Goal: Information Seeking & Learning: Compare options

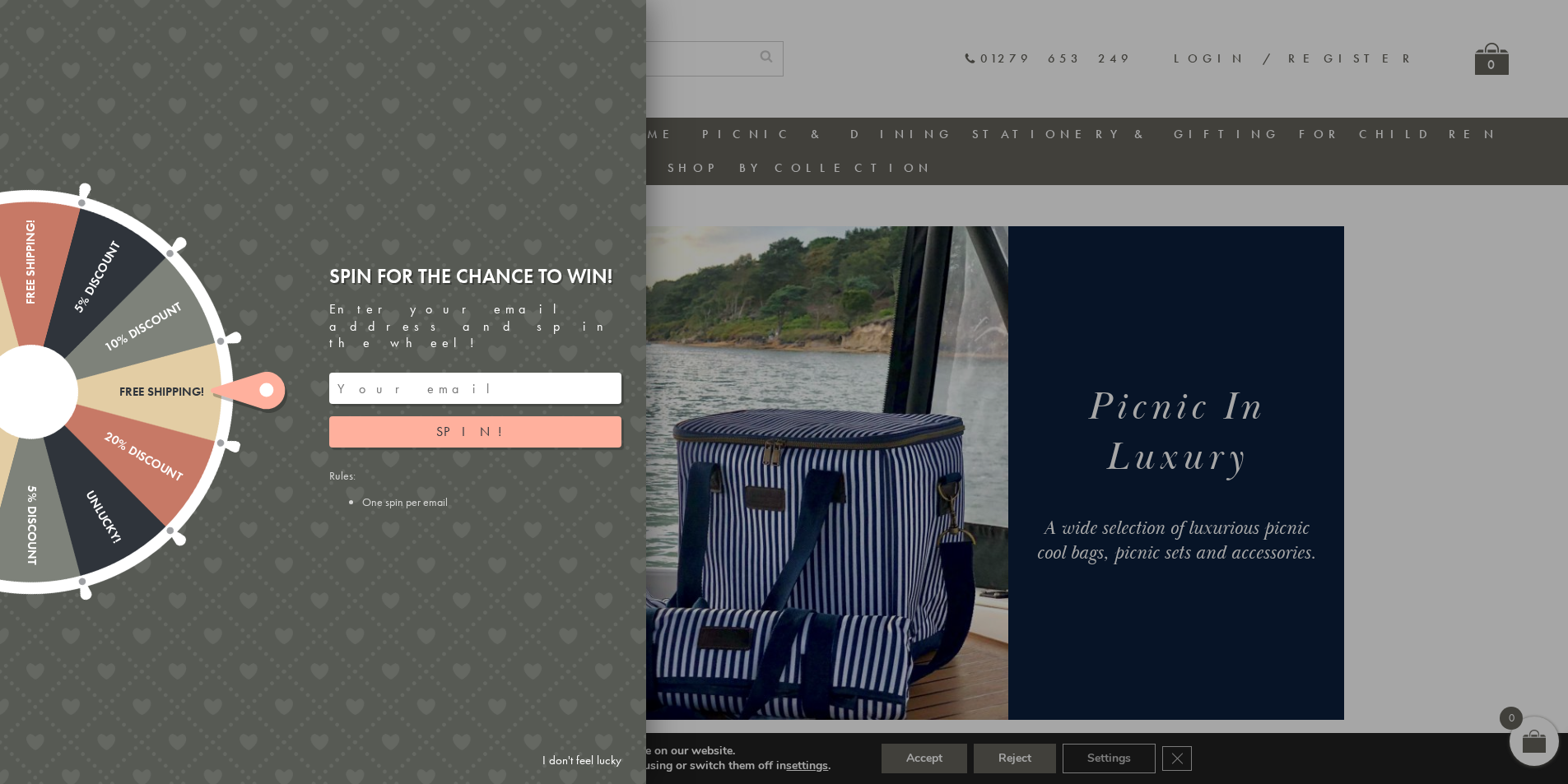
click at [580, 761] on link "I don't feel lucky" at bounding box center [582, 761] width 96 height 30
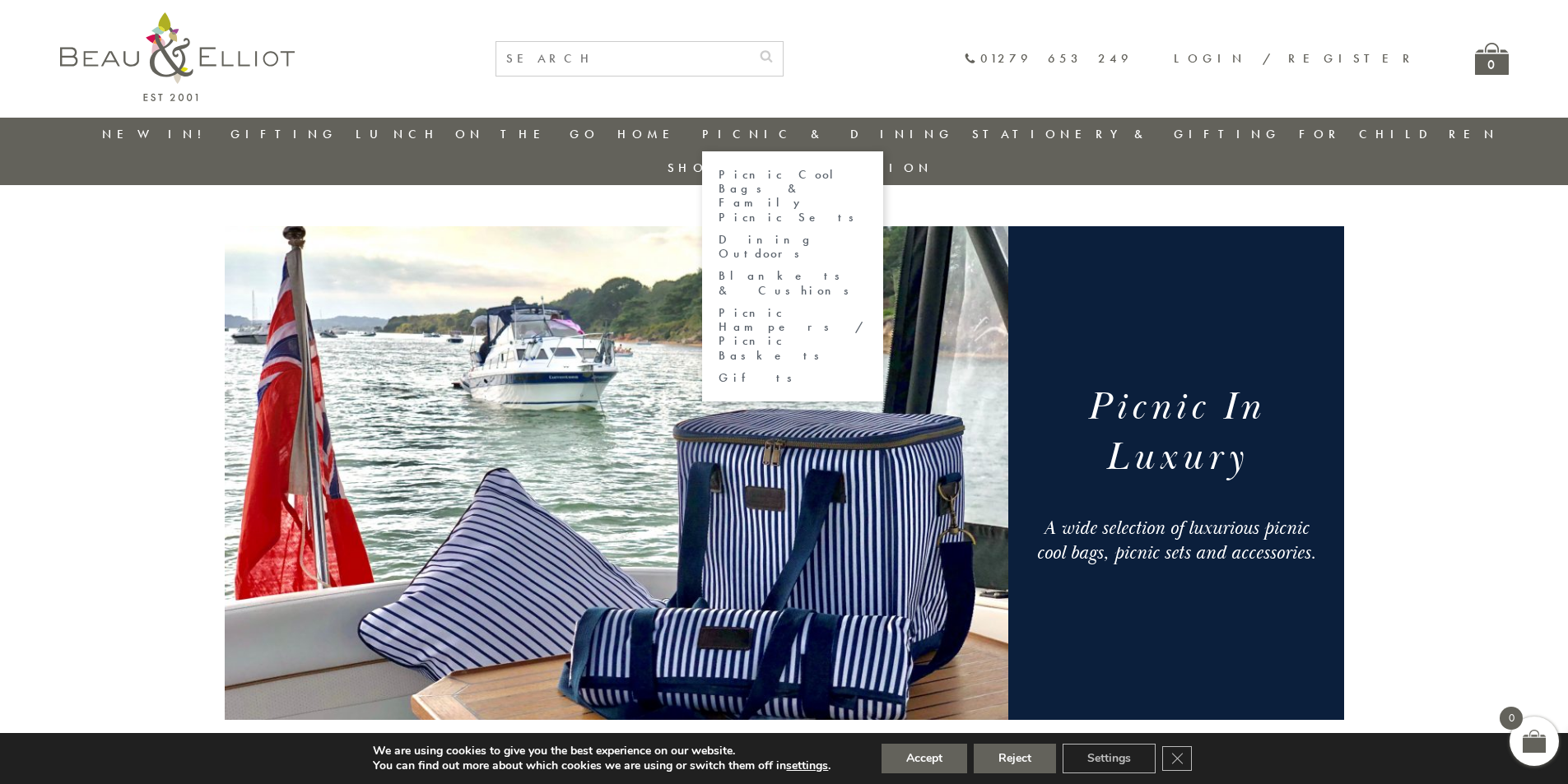
click at [777, 126] on link "Picnic & Dining" at bounding box center [828, 134] width 252 height 17
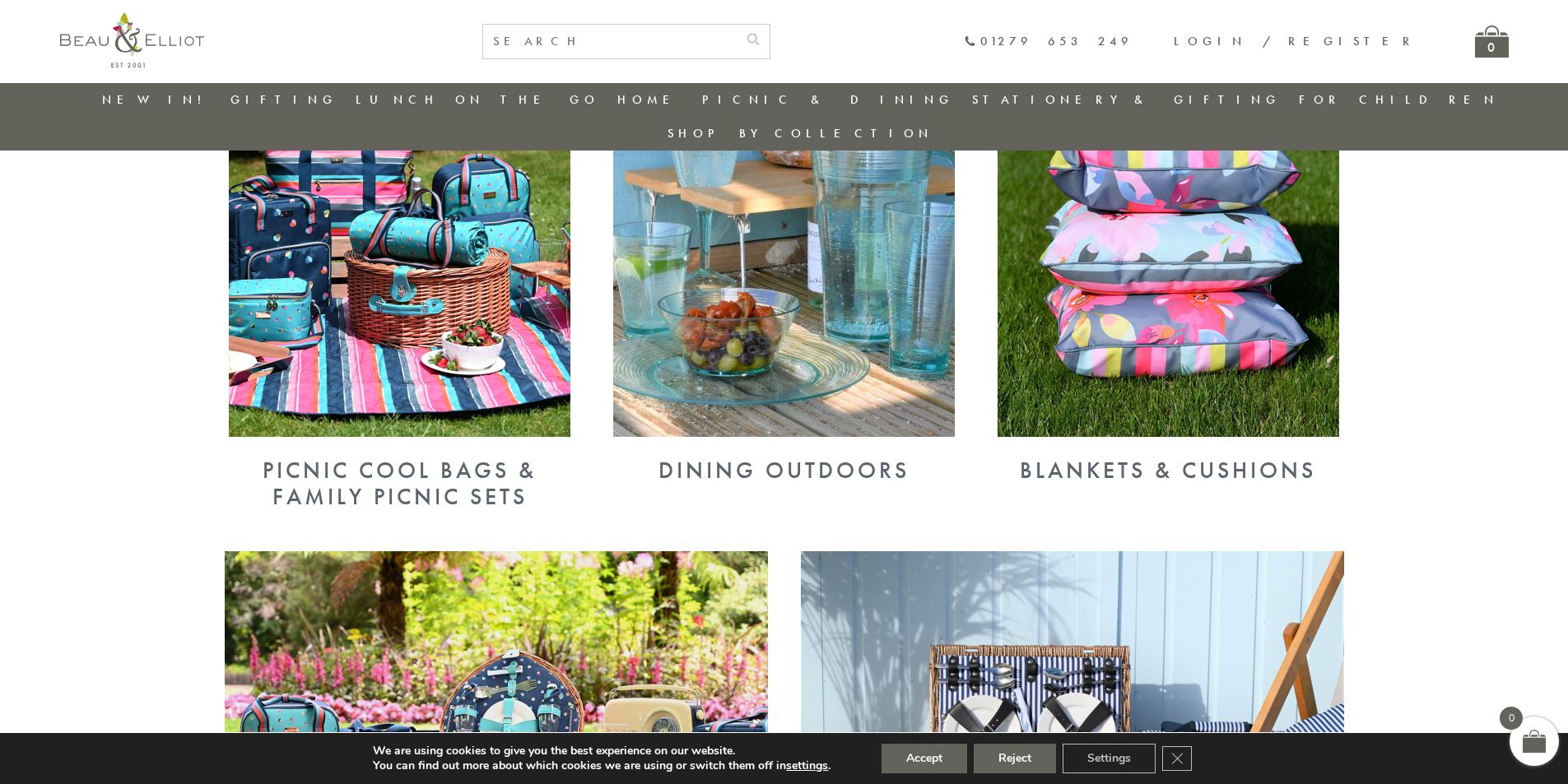
scroll to position [615, 0]
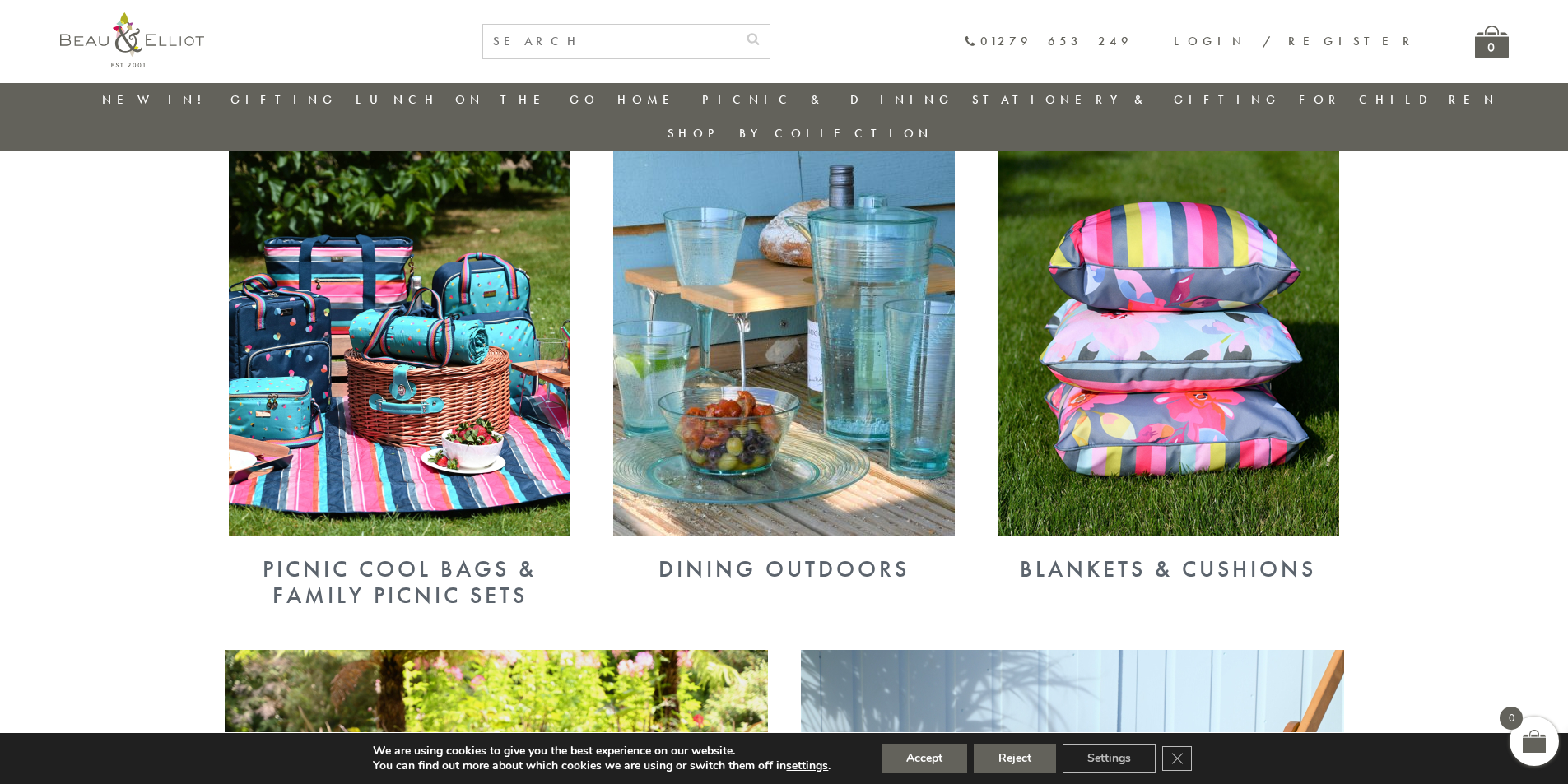
click at [430, 332] on img at bounding box center [399, 338] width 342 height 395
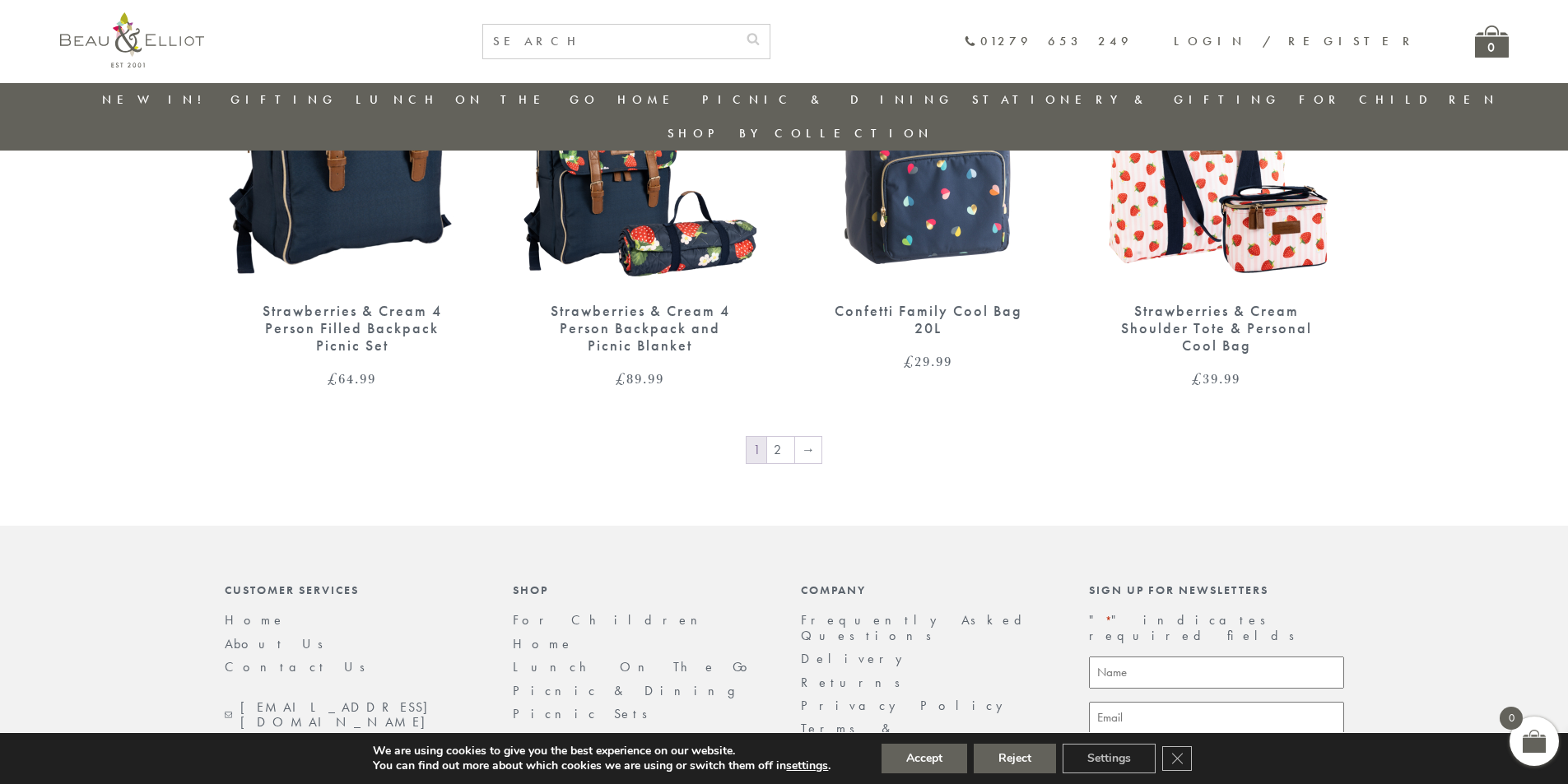
scroll to position [2856, 0]
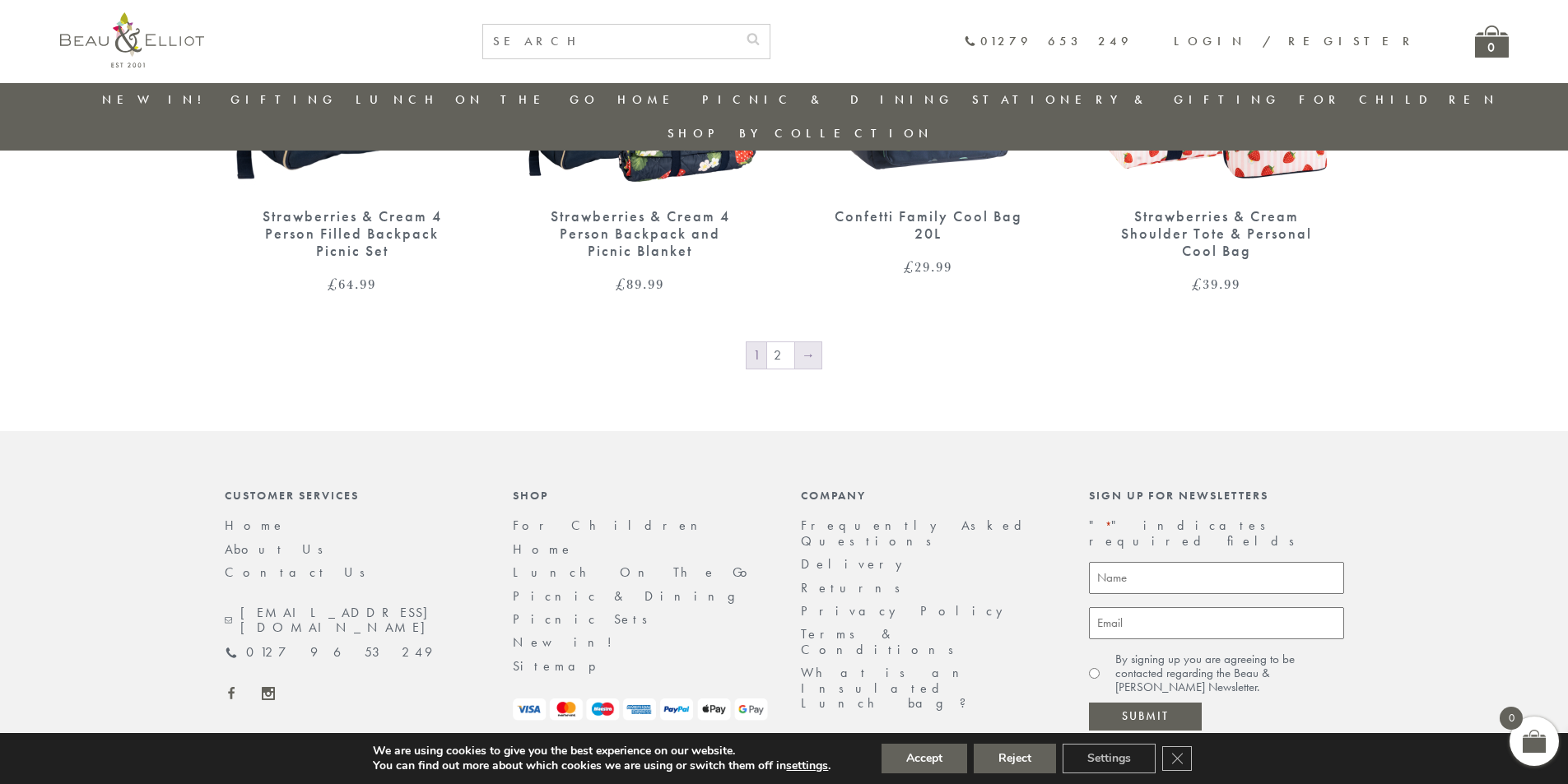
click at [801, 342] on link "→" at bounding box center [808, 356] width 27 height 27
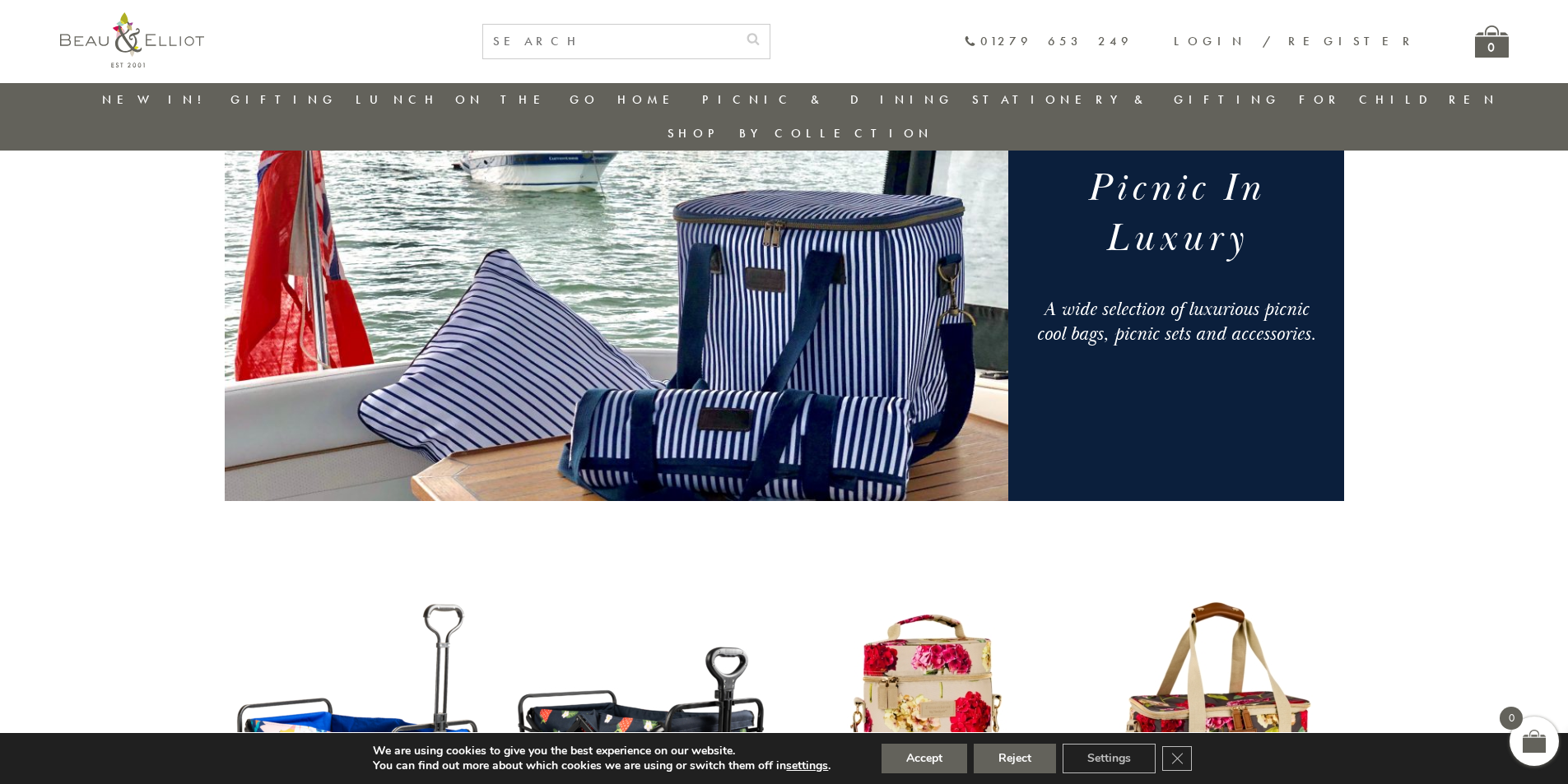
scroll to position [0, 0]
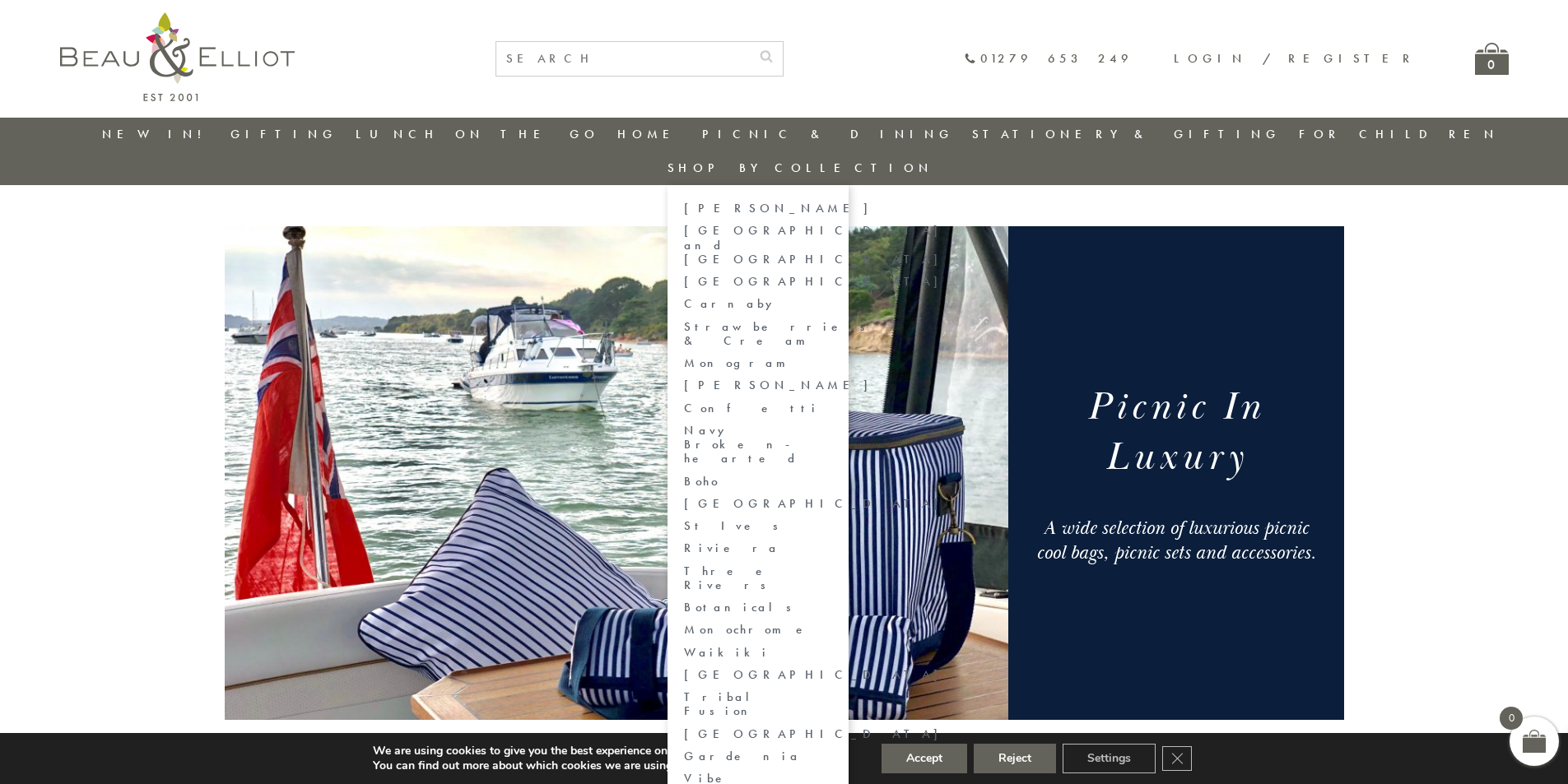
click at [934, 160] on link "Shop by collection" at bounding box center [800, 168] width 266 height 17
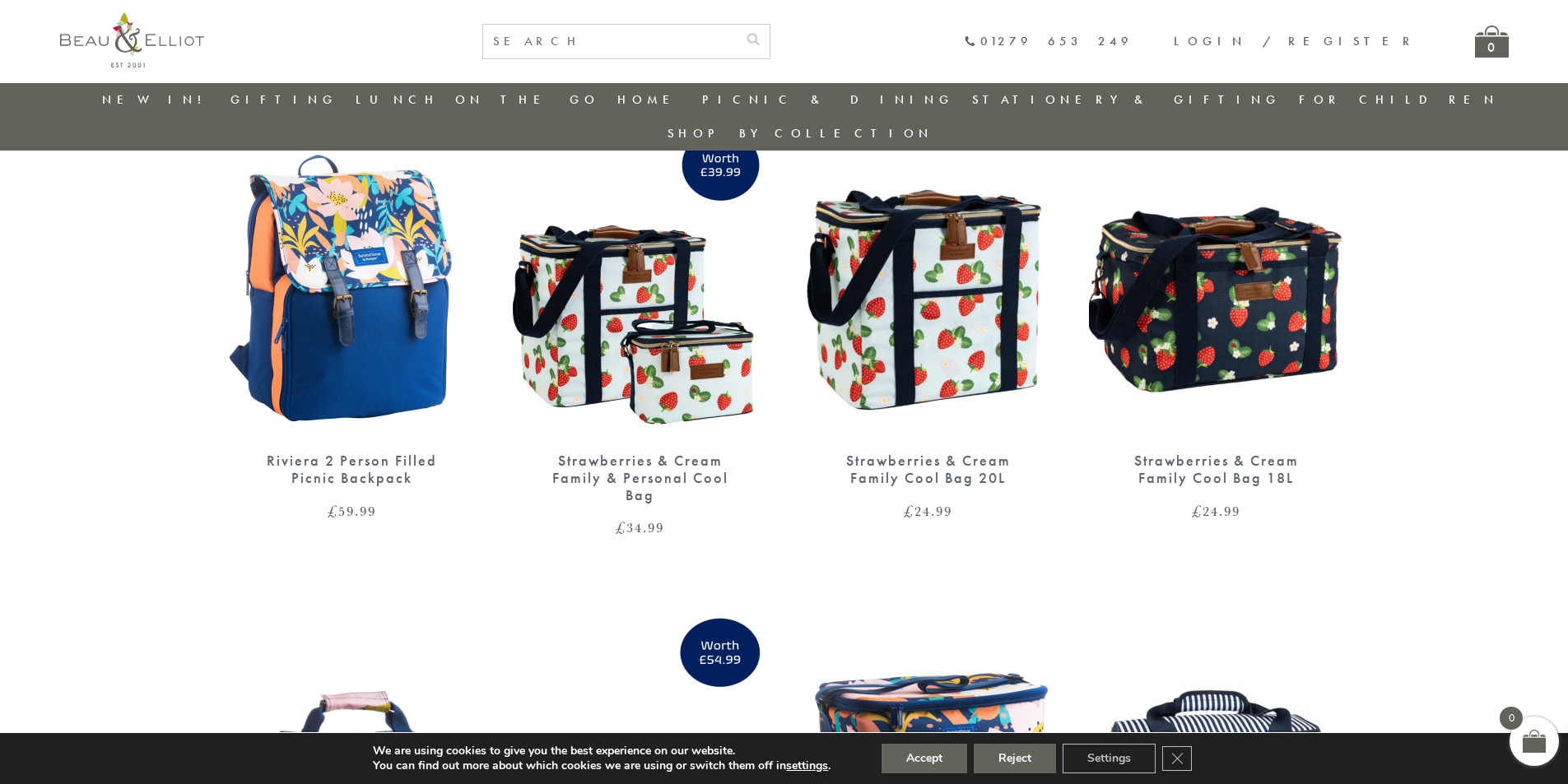
scroll to position [585, 0]
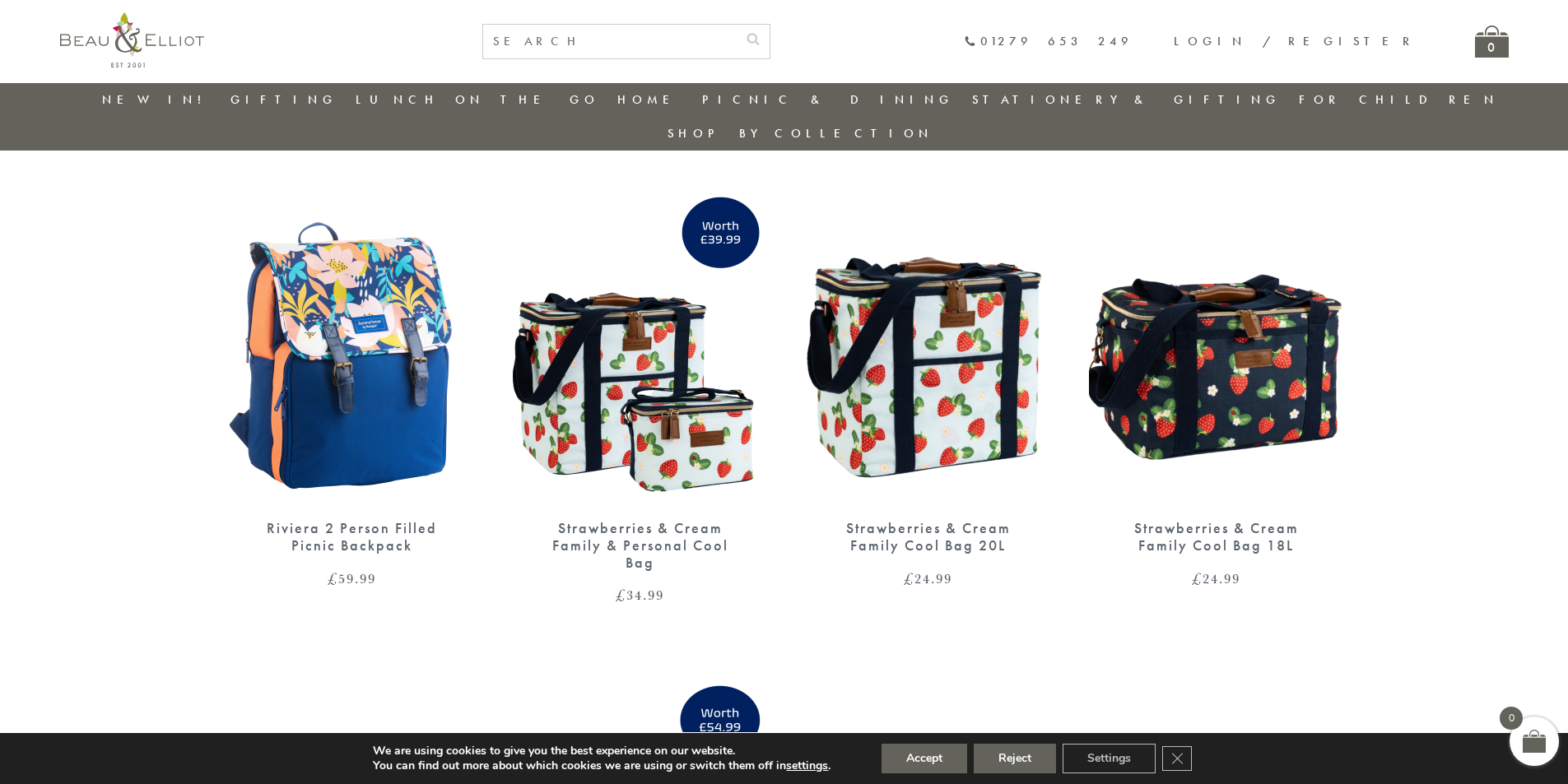
click at [940, 327] on img at bounding box center [929, 339] width 256 height 329
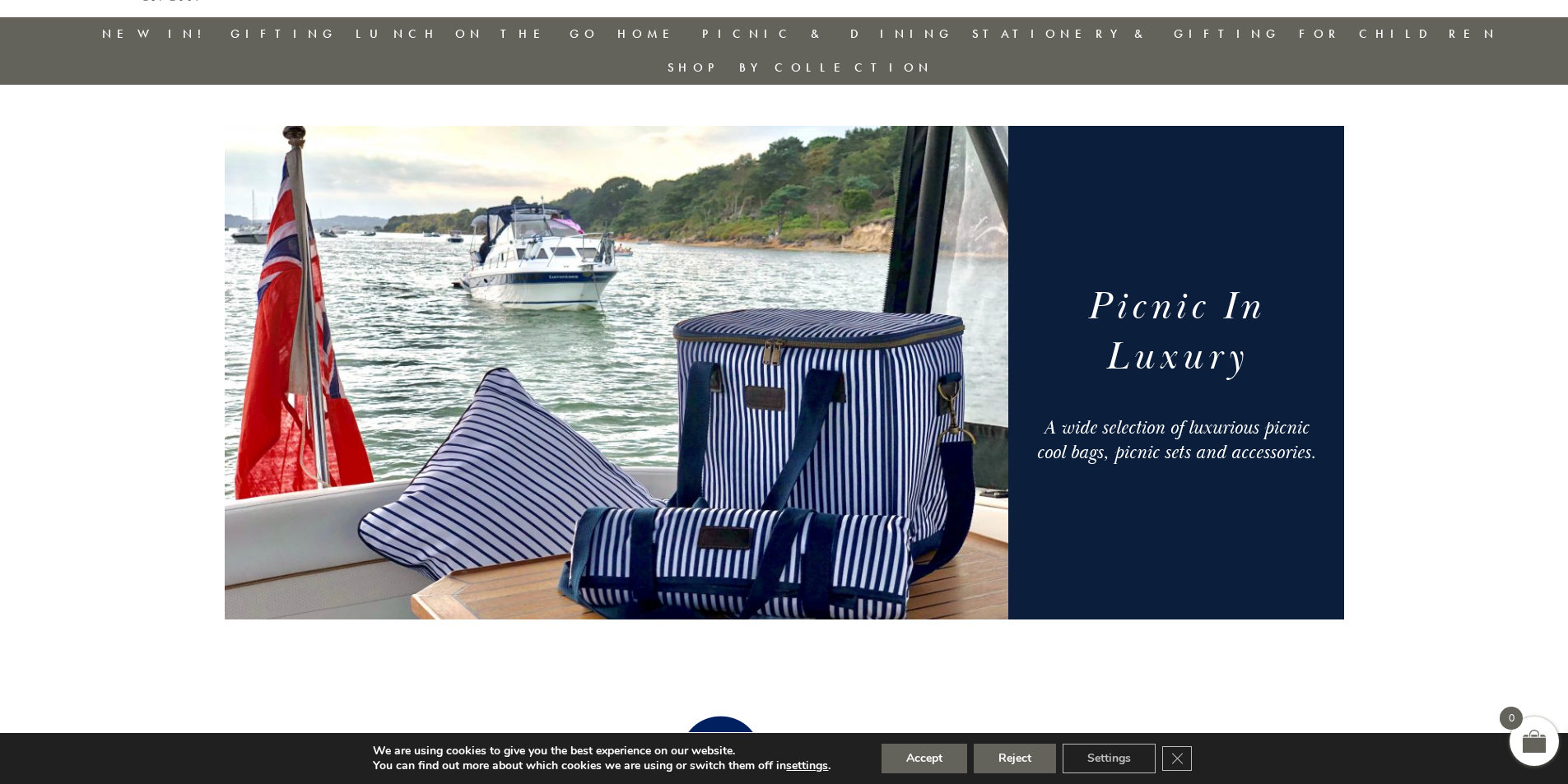
scroll to position [0, 0]
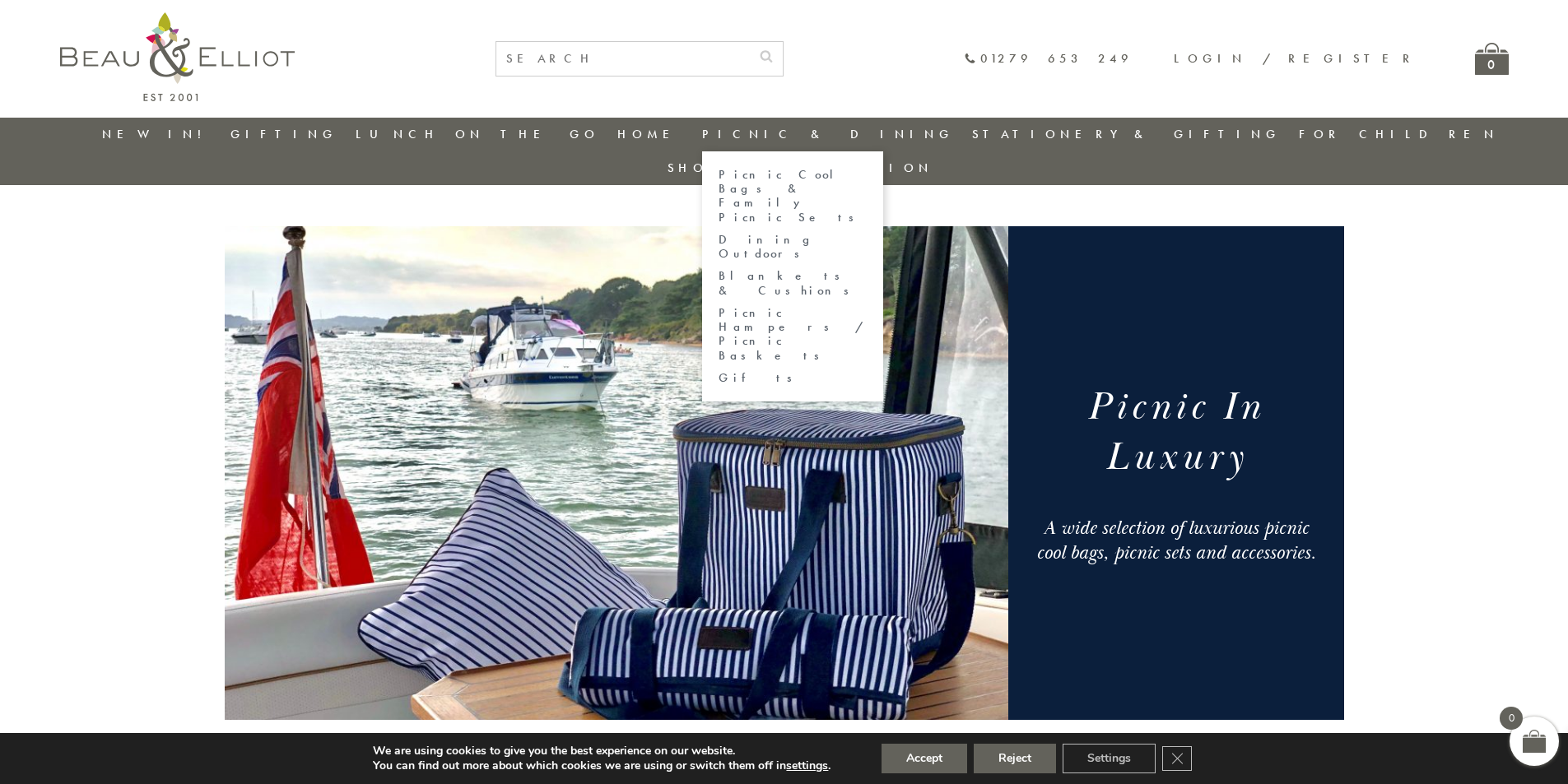
click at [785, 306] on link "Picnic Hampers / Picnic Baskets" at bounding box center [792, 334] width 148 height 57
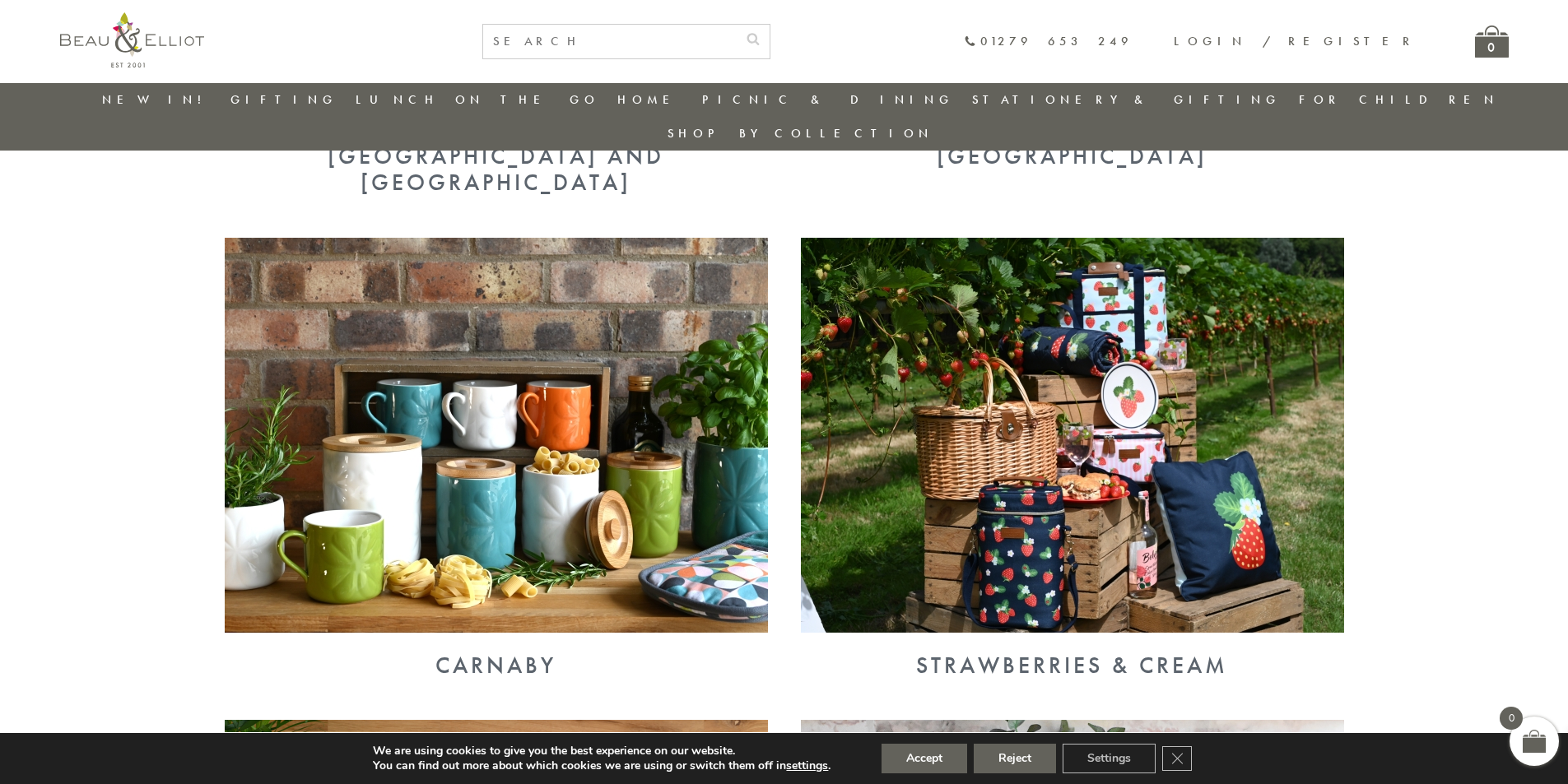
scroll to position [949, 0]
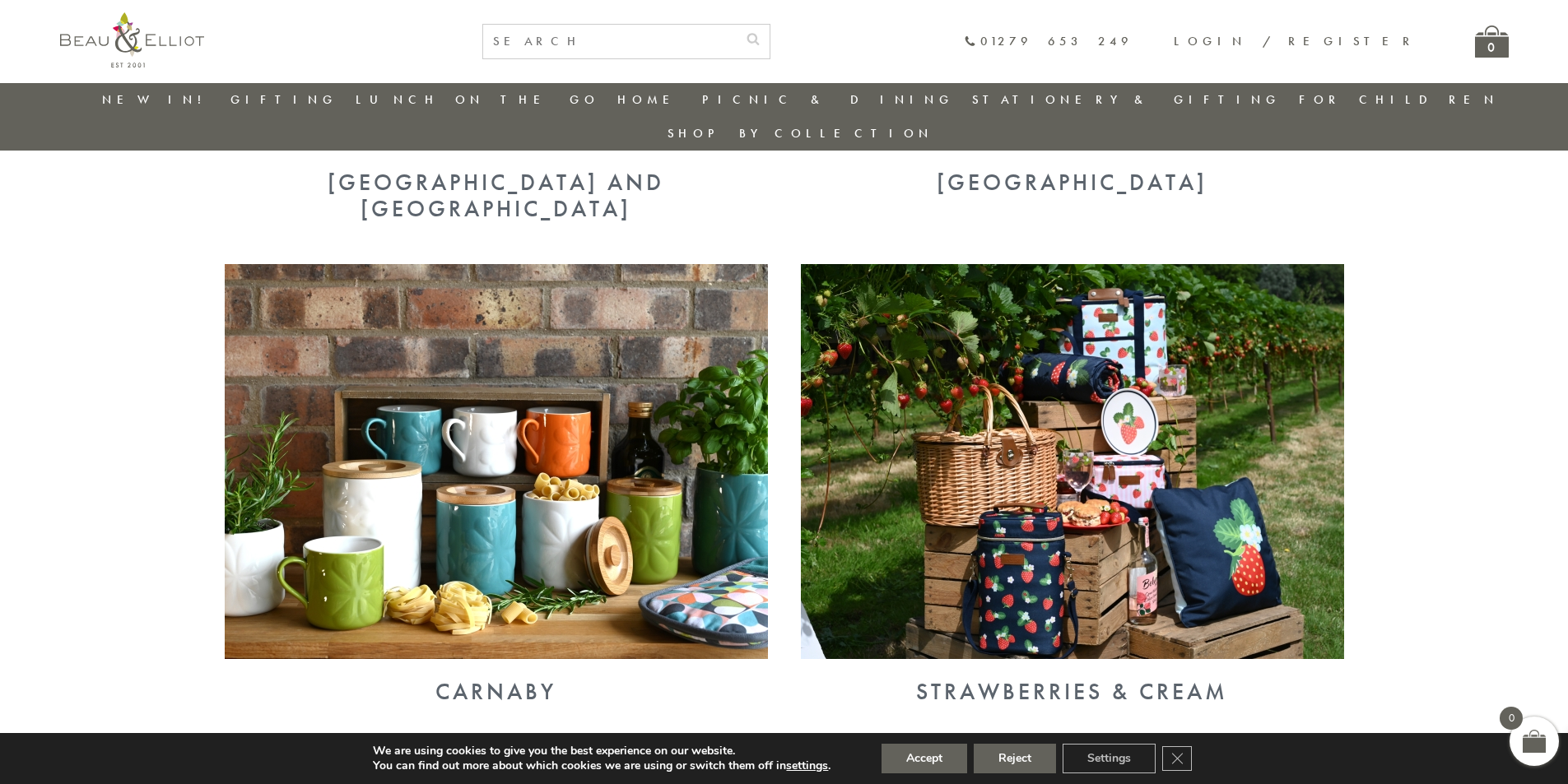
click at [1110, 421] on img at bounding box center [1073, 461] width 543 height 395
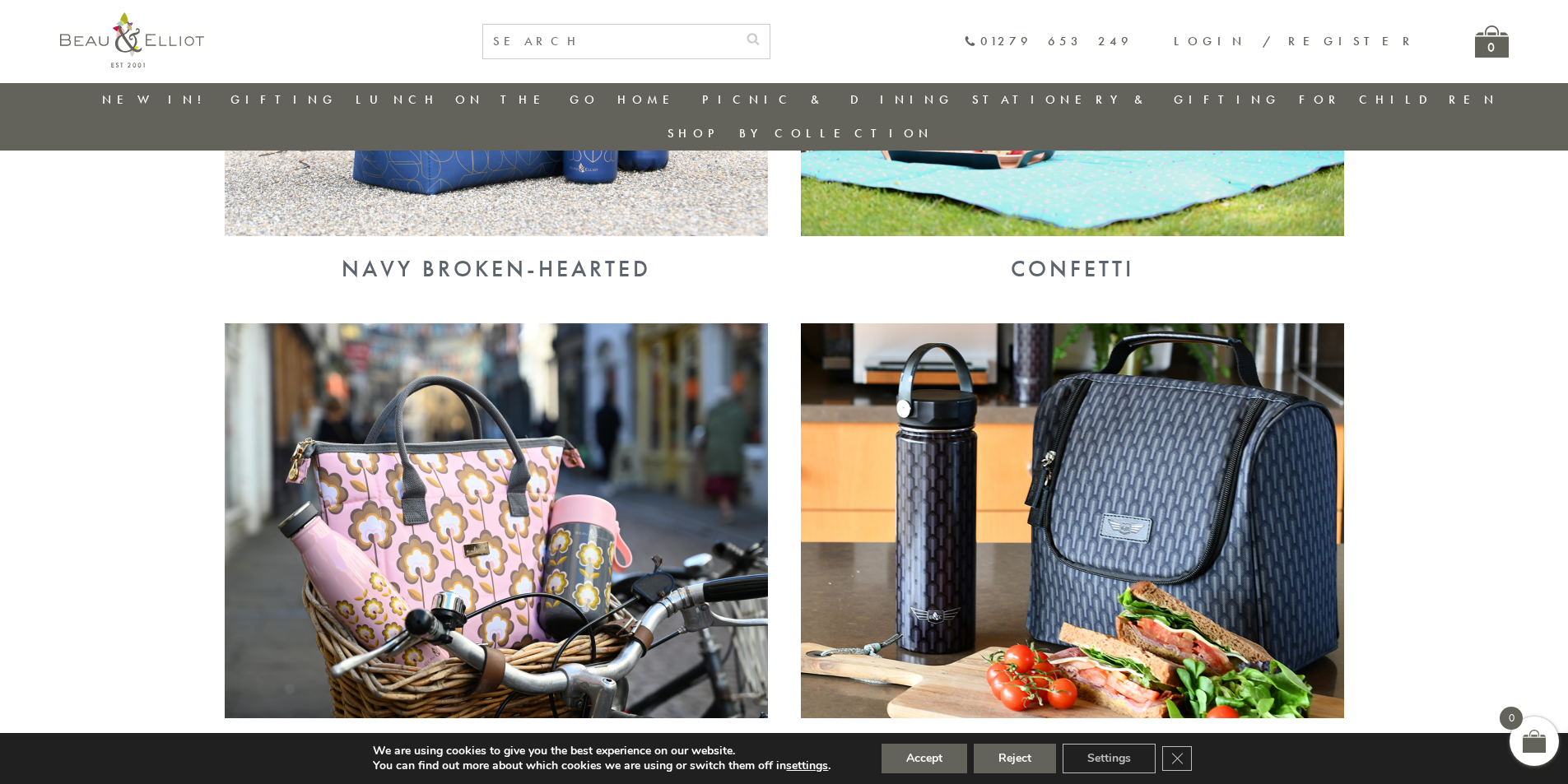
scroll to position [2512, 0]
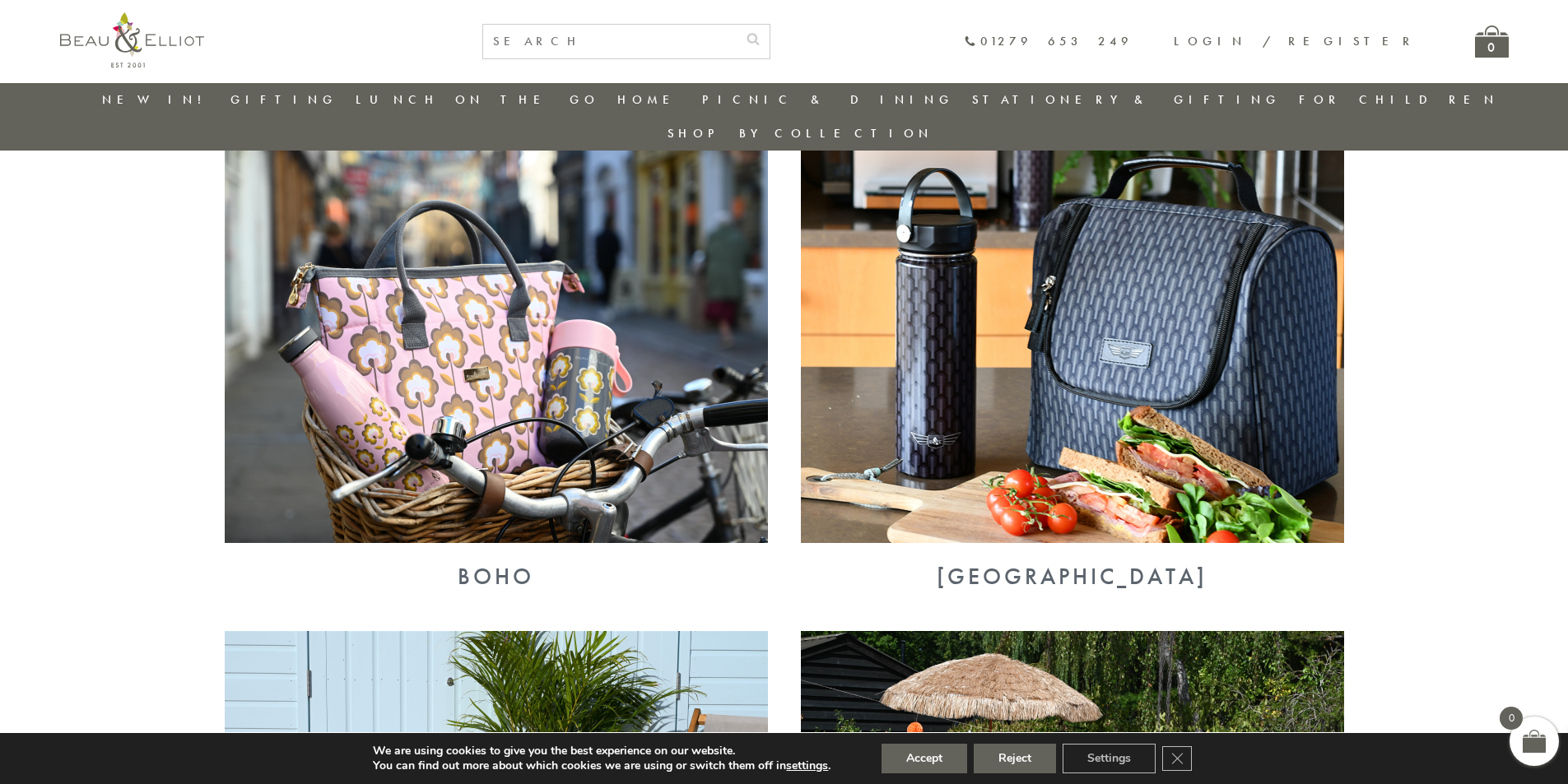
click at [1165, 256] on img at bounding box center [1073, 345] width 543 height 395
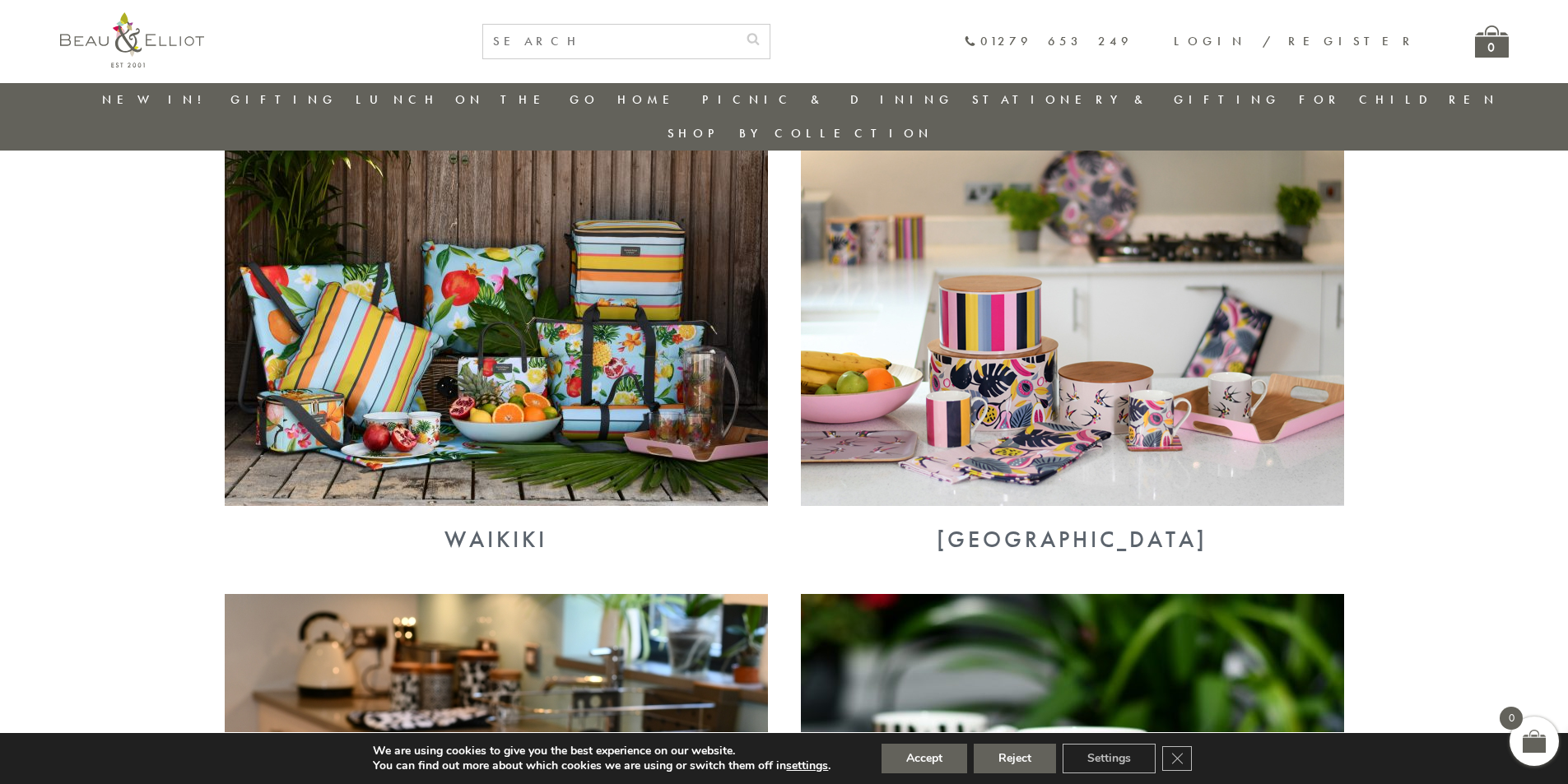
scroll to position [3751, 0]
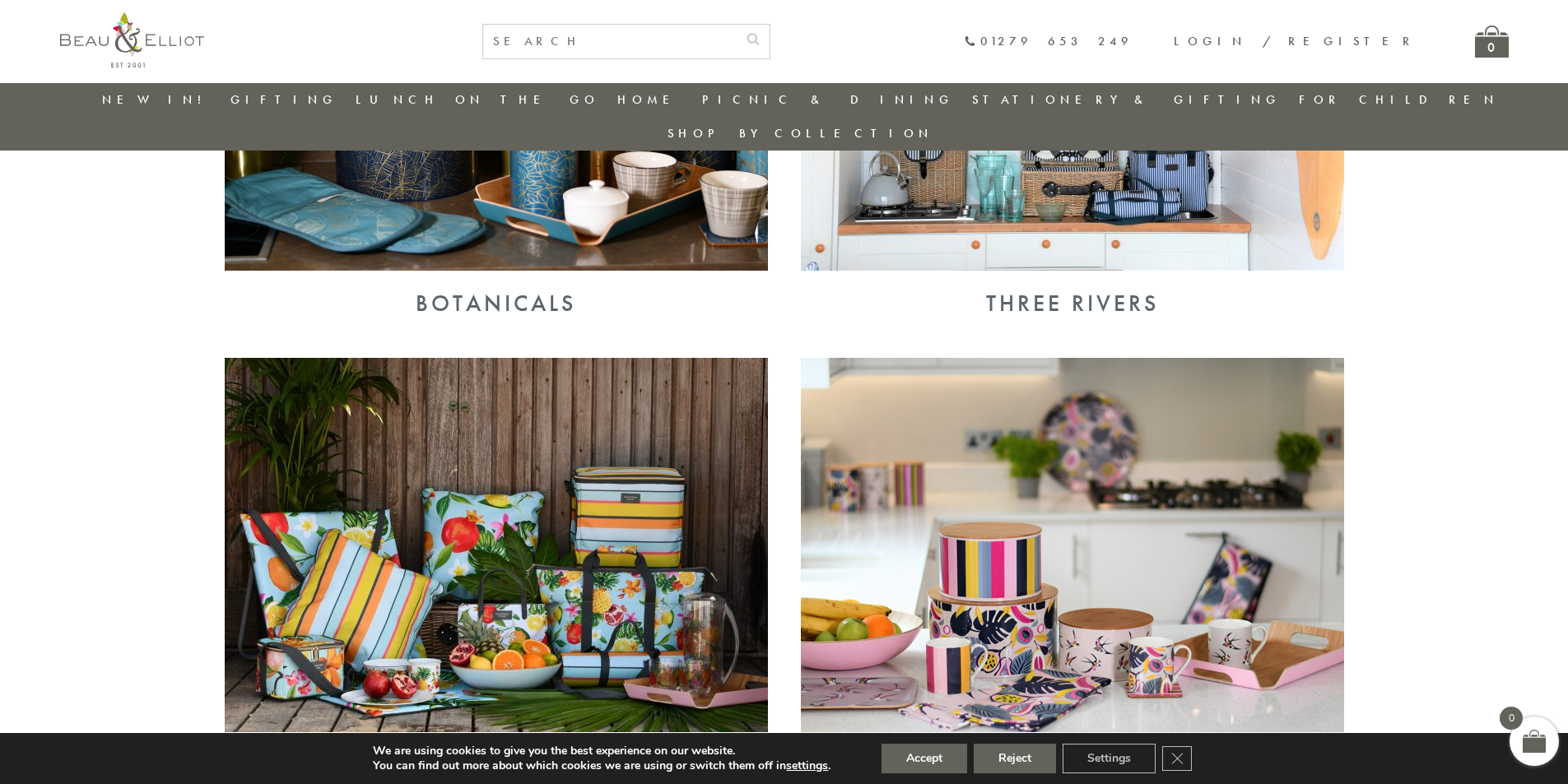
click at [998, 539] on img at bounding box center [1073, 555] width 543 height 395
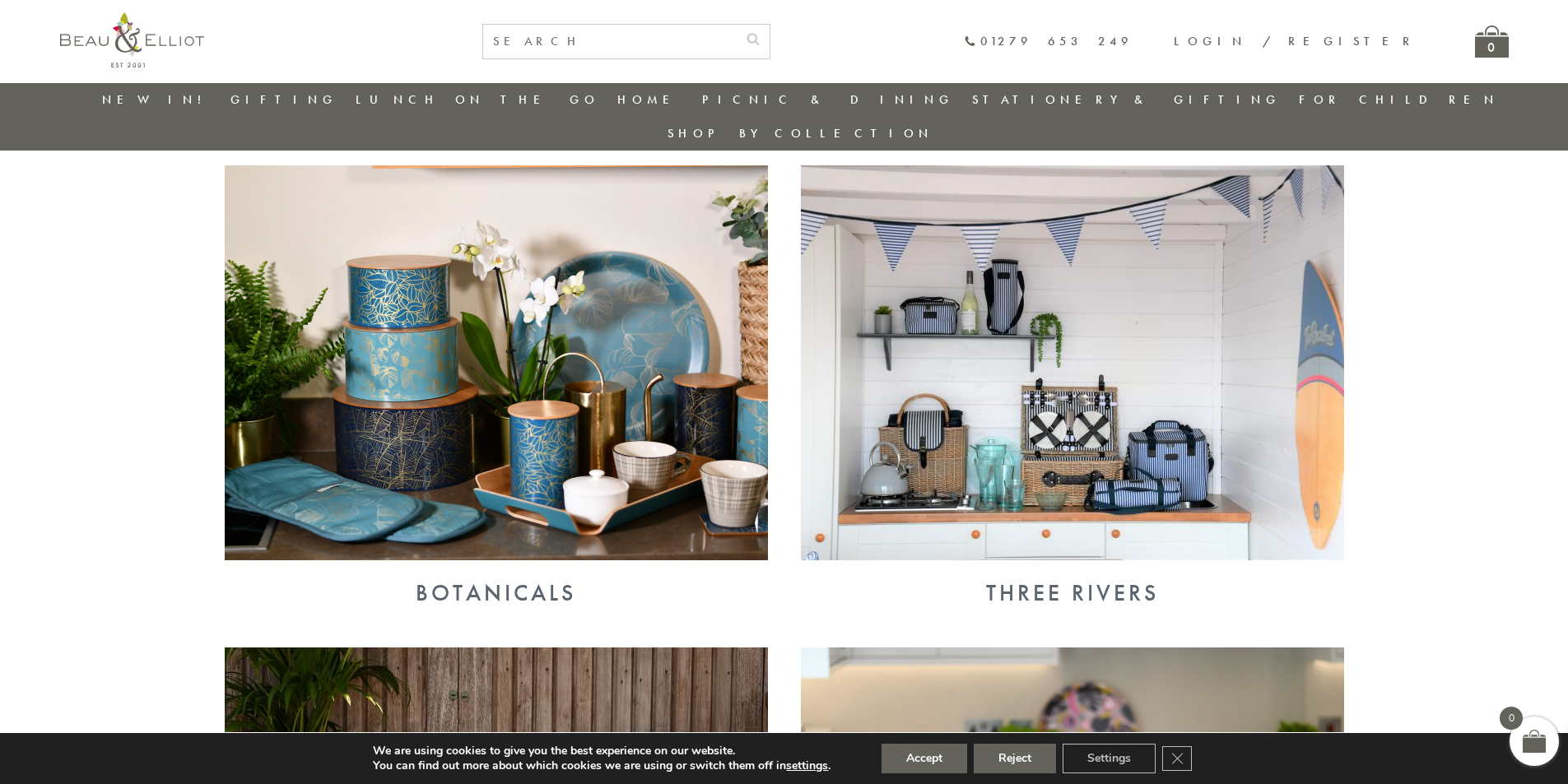
scroll to position [3422, 0]
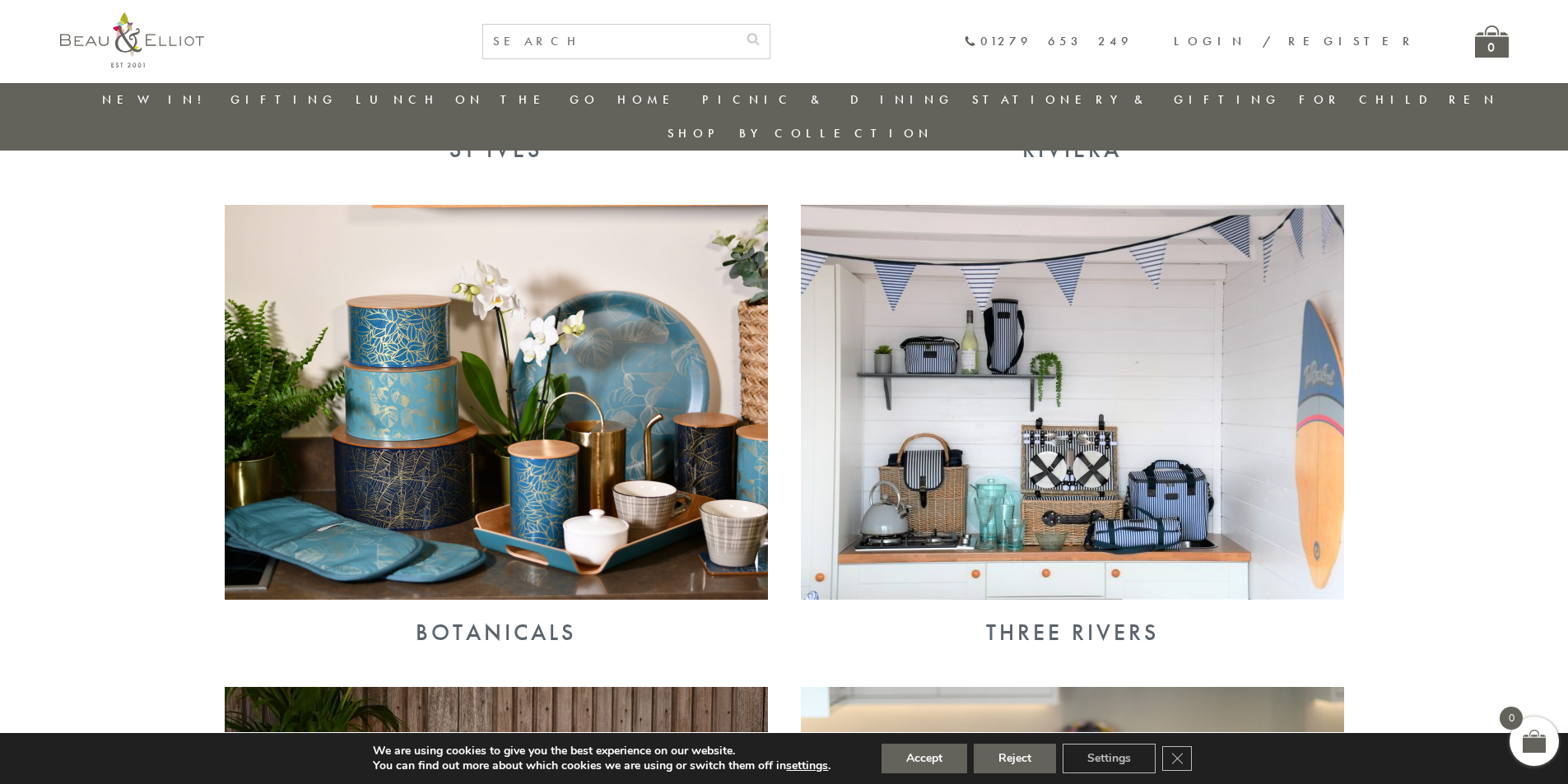
click at [553, 365] on img at bounding box center [496, 402] width 543 height 395
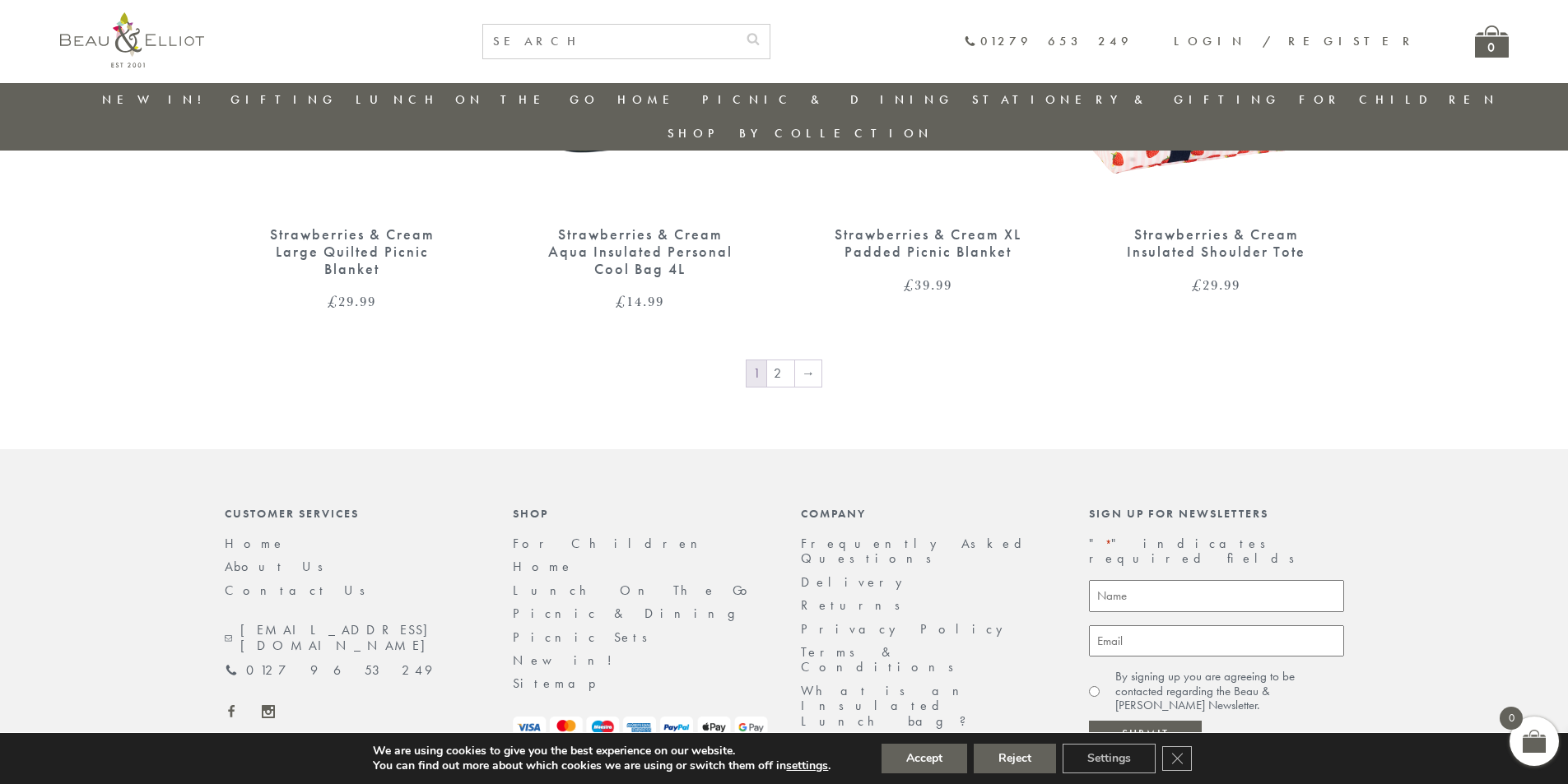
scroll to position [2387, 0]
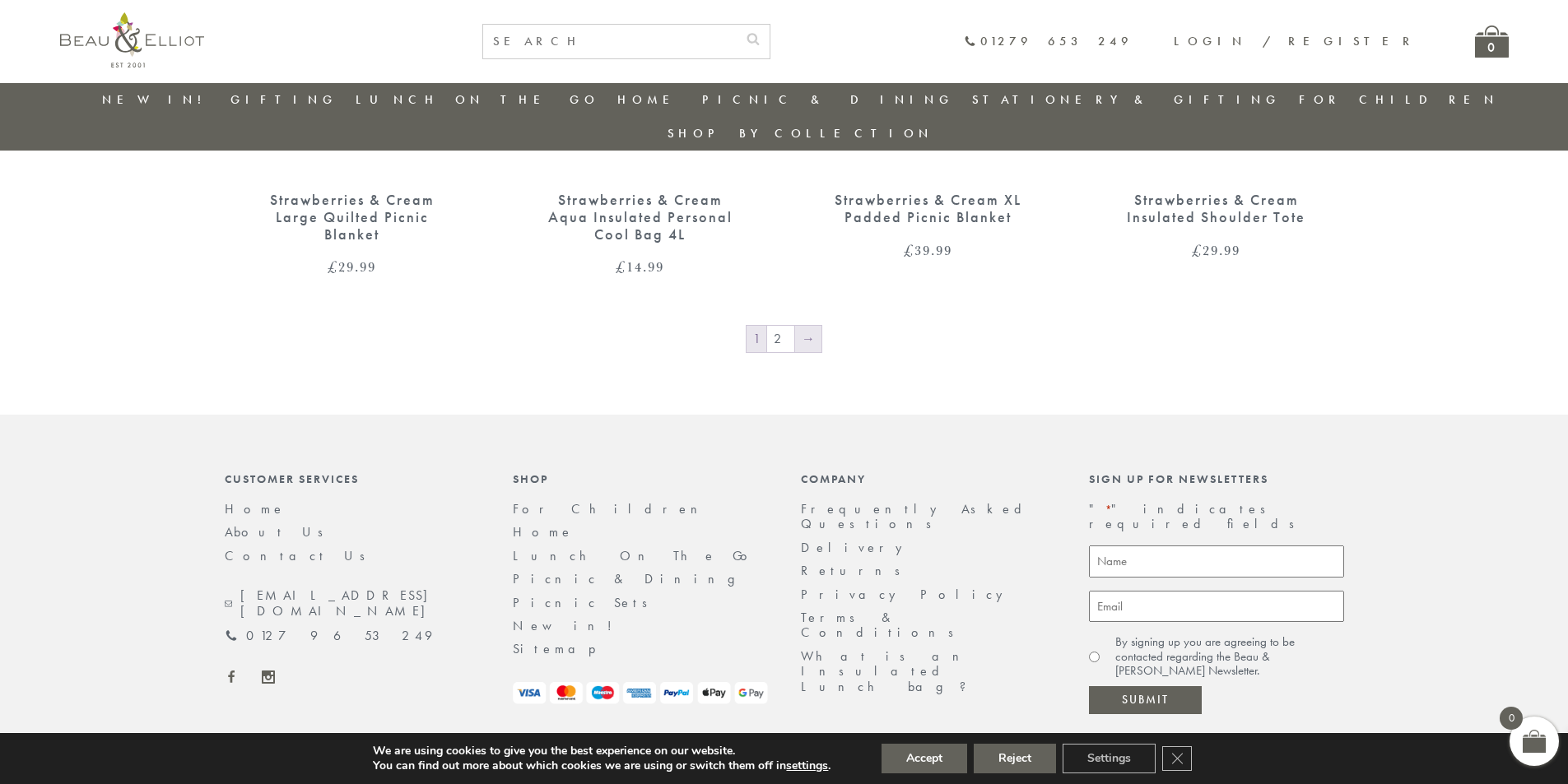
click at [802, 325] on link "→" at bounding box center [808, 339] width 27 height 27
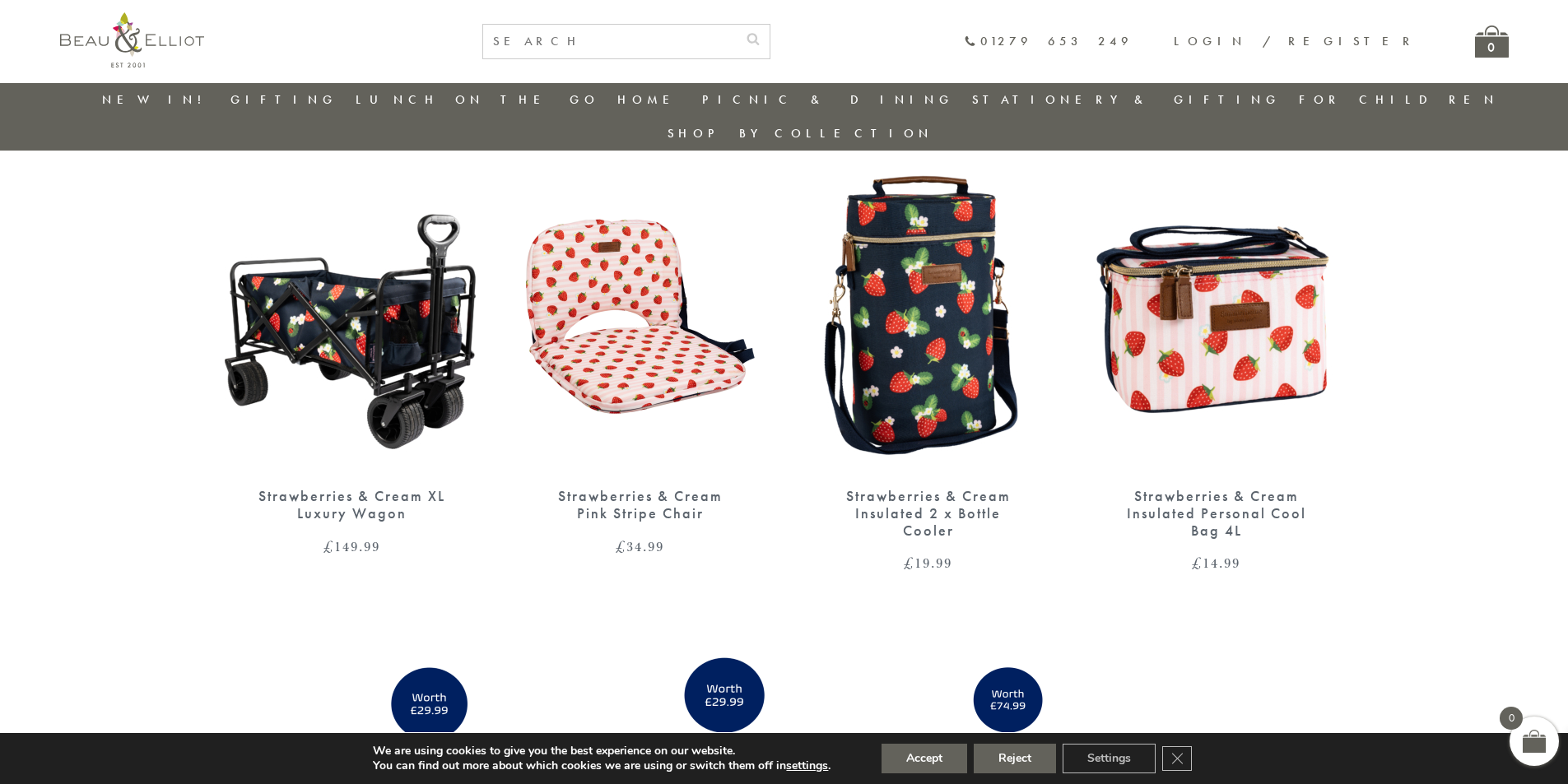
scroll to position [0, 0]
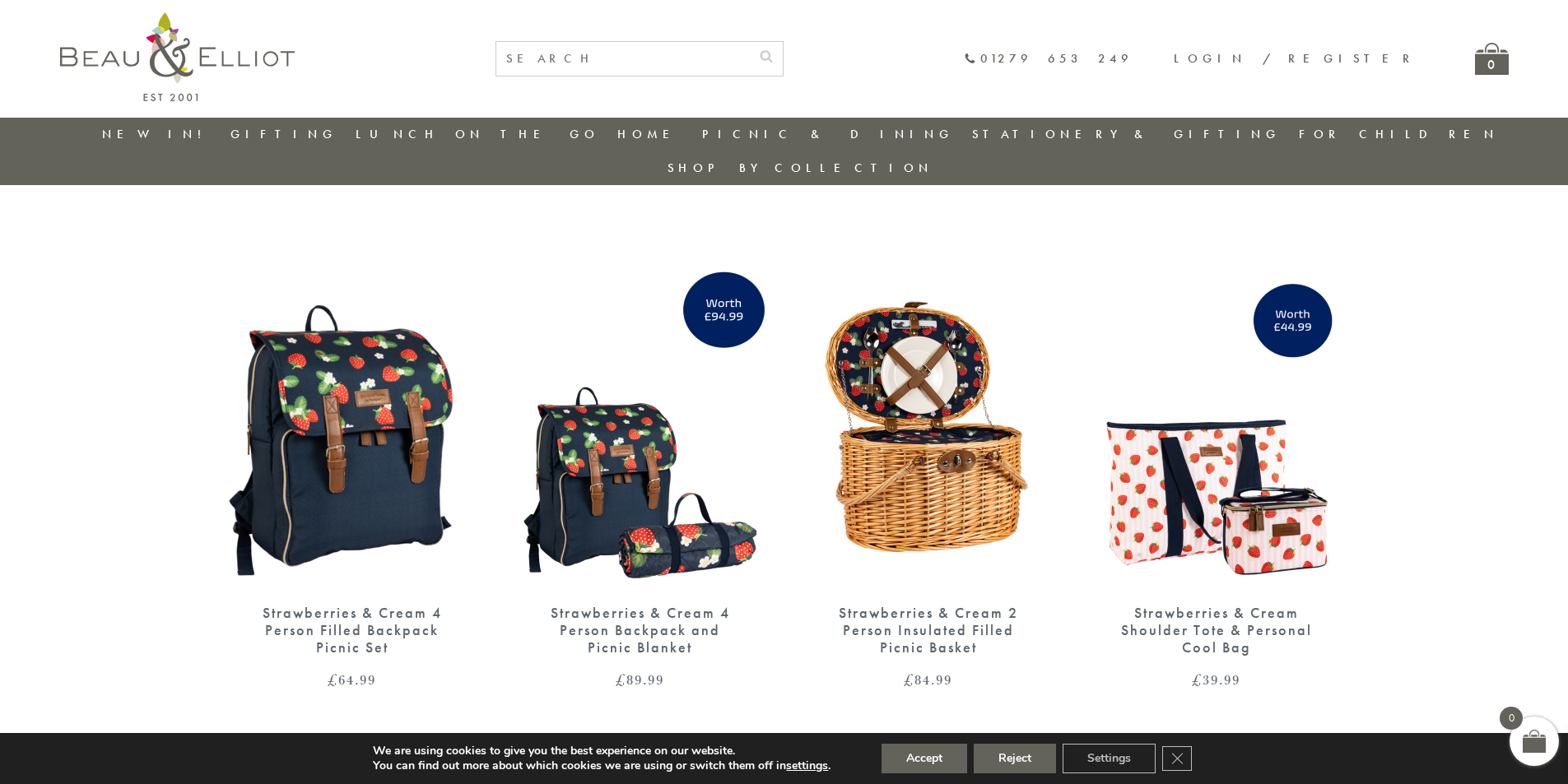
click at [375, 414] on img at bounding box center [352, 423] width 256 height 329
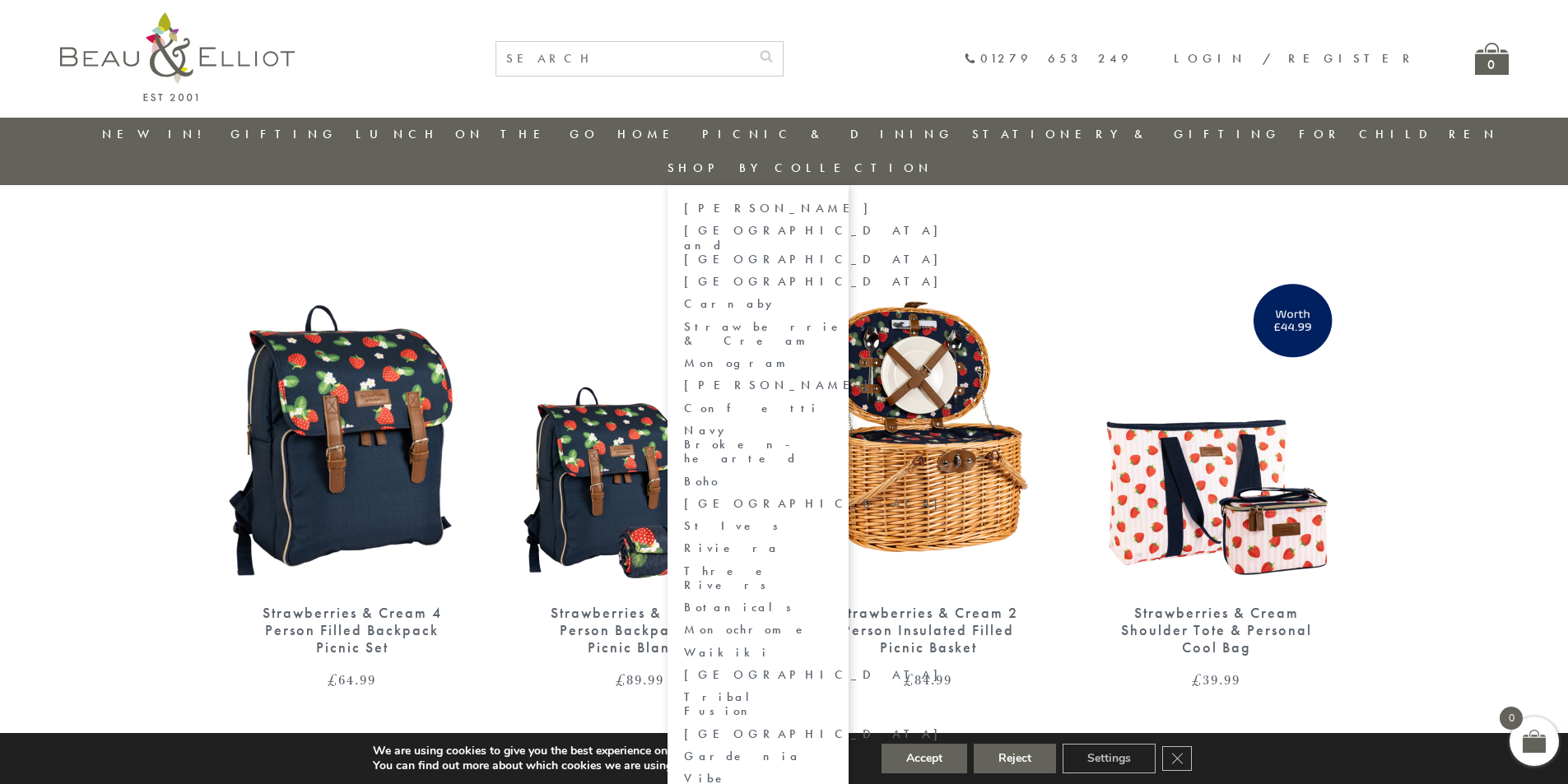
click at [832, 749] on link "Gardenia" at bounding box center [758, 757] width 148 height 14
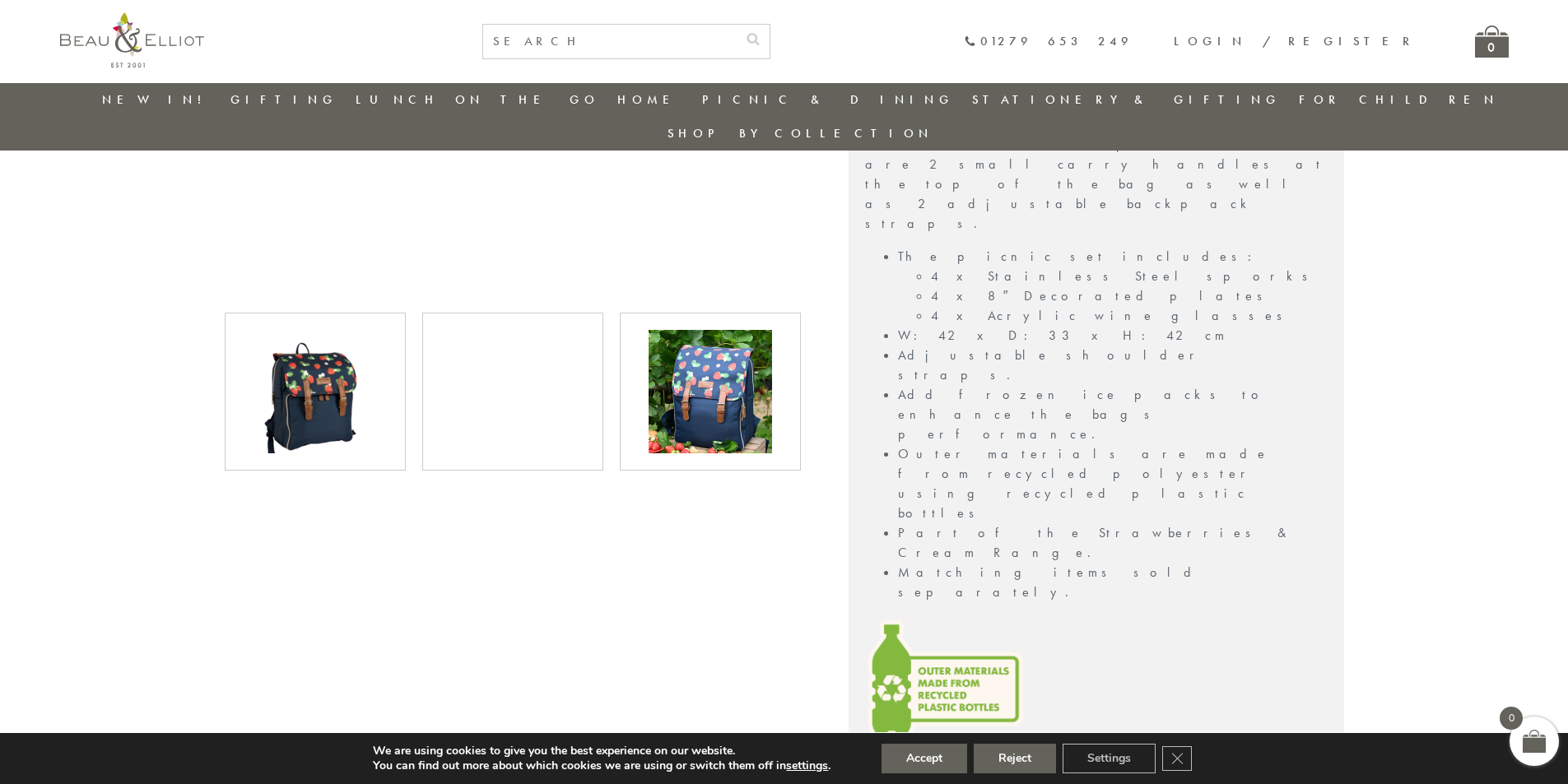
scroll to position [541, 0]
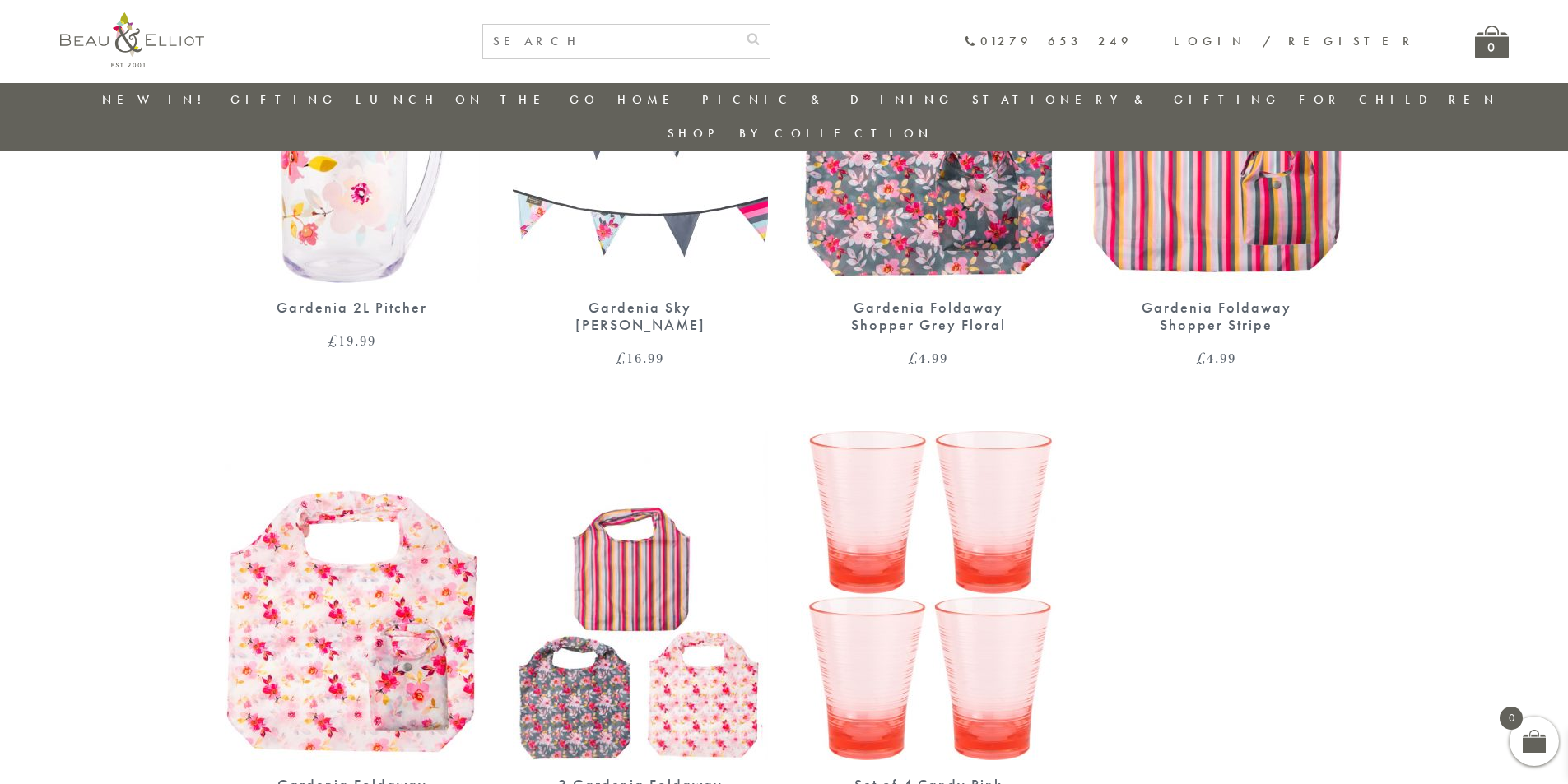
scroll to position [270, 0]
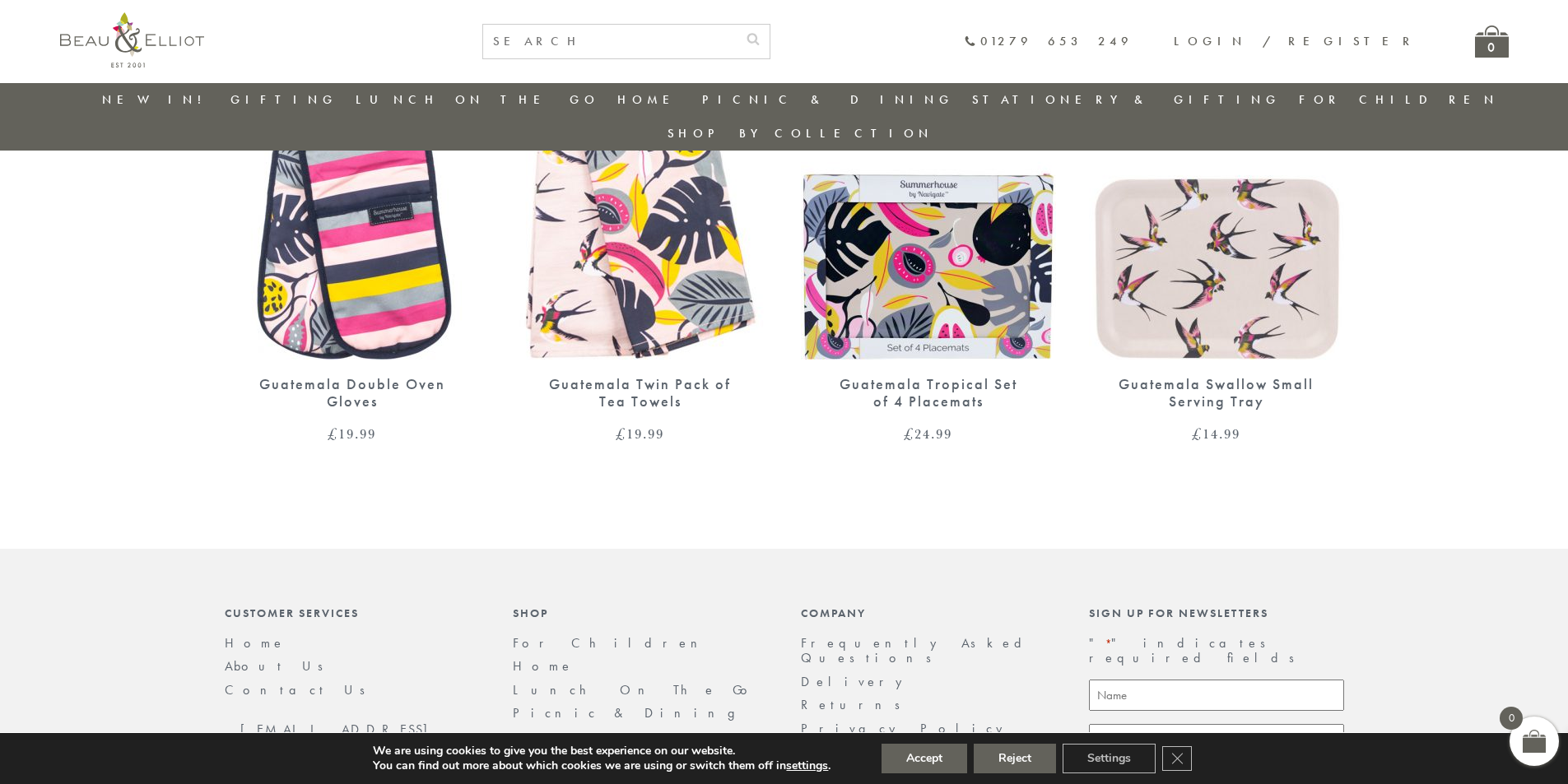
scroll to position [531, 0]
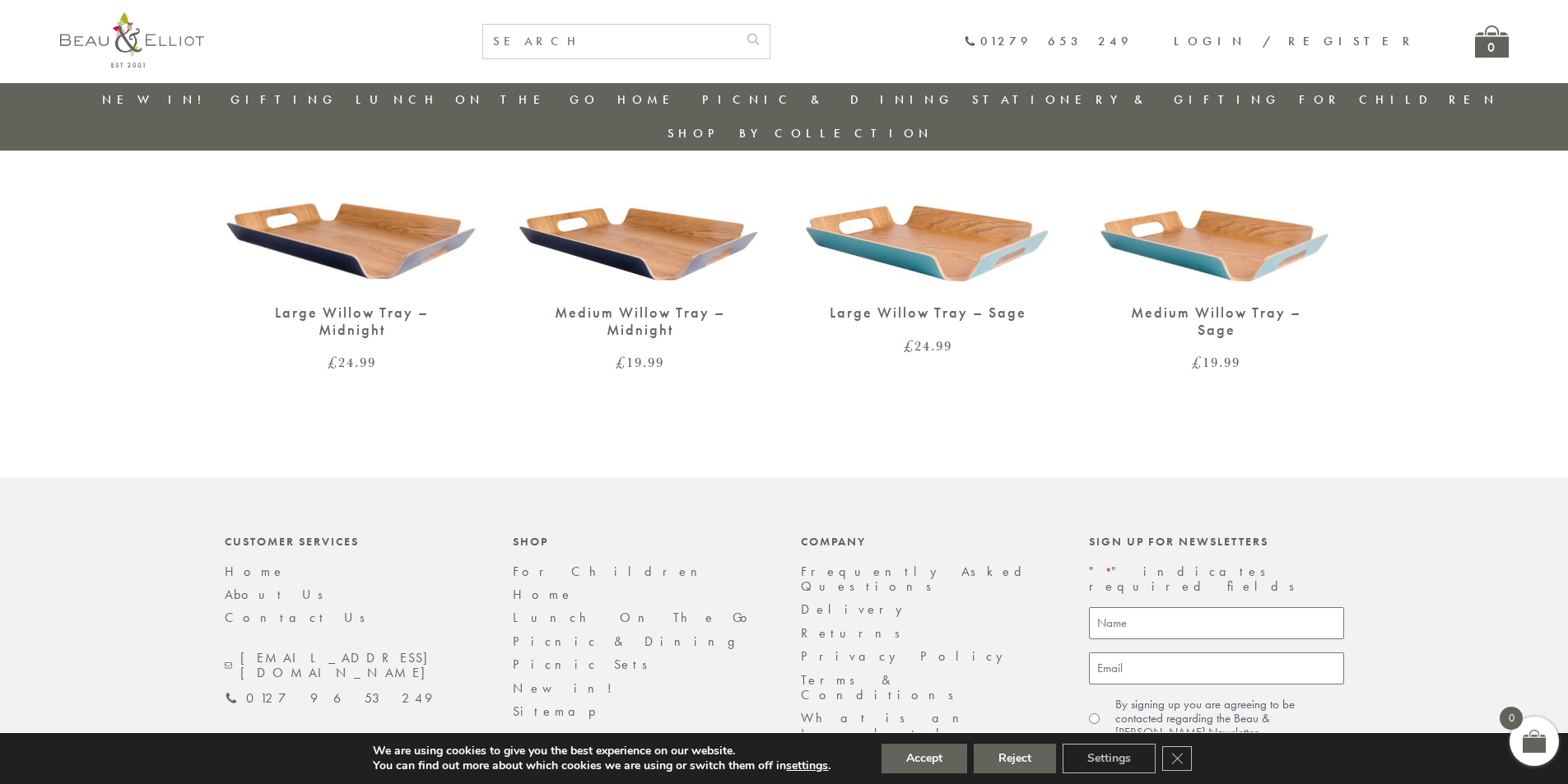
scroll to position [1282, 0]
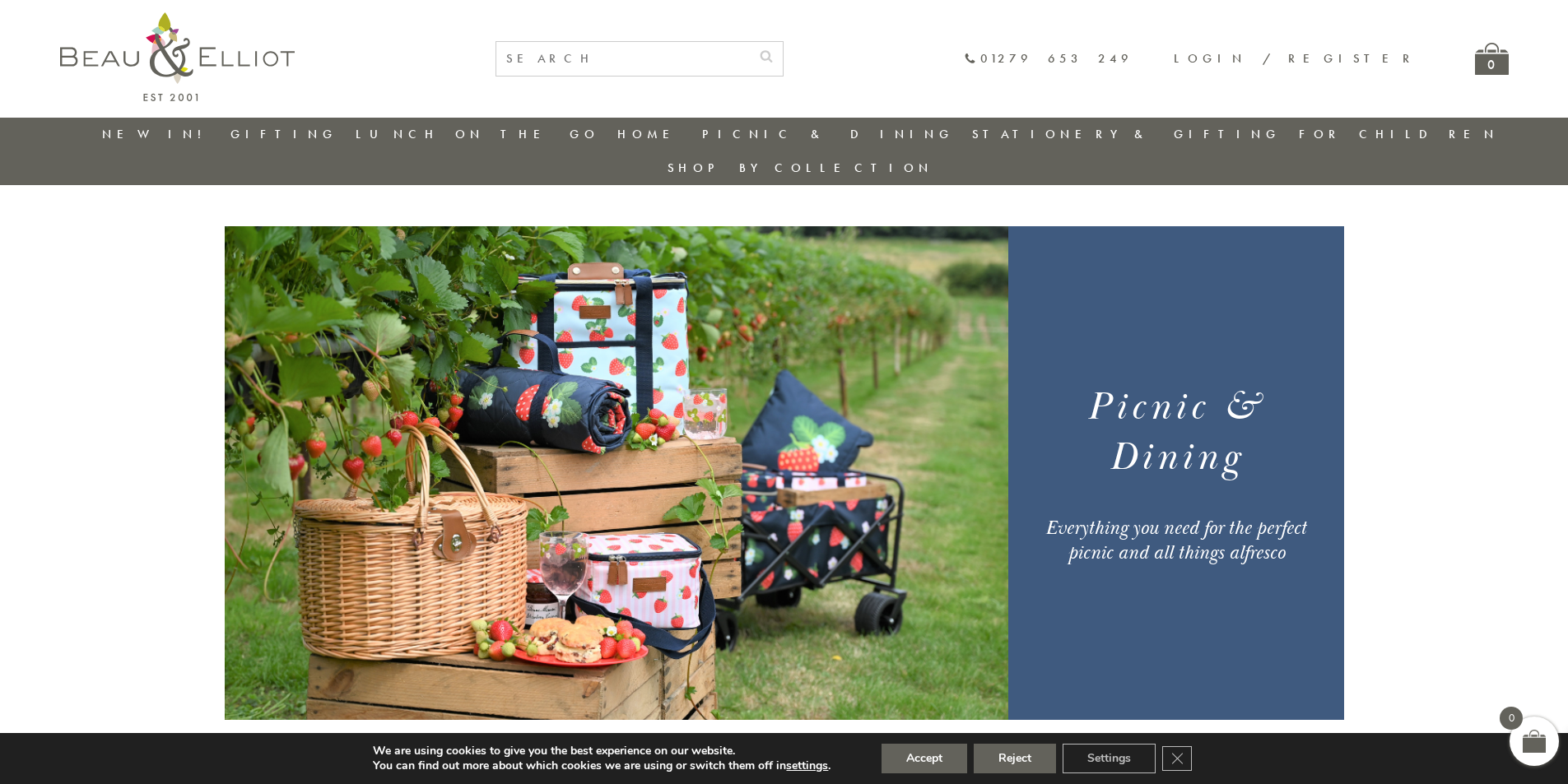
click at [143, 129] on link "New in!" at bounding box center [157, 134] width 110 height 17
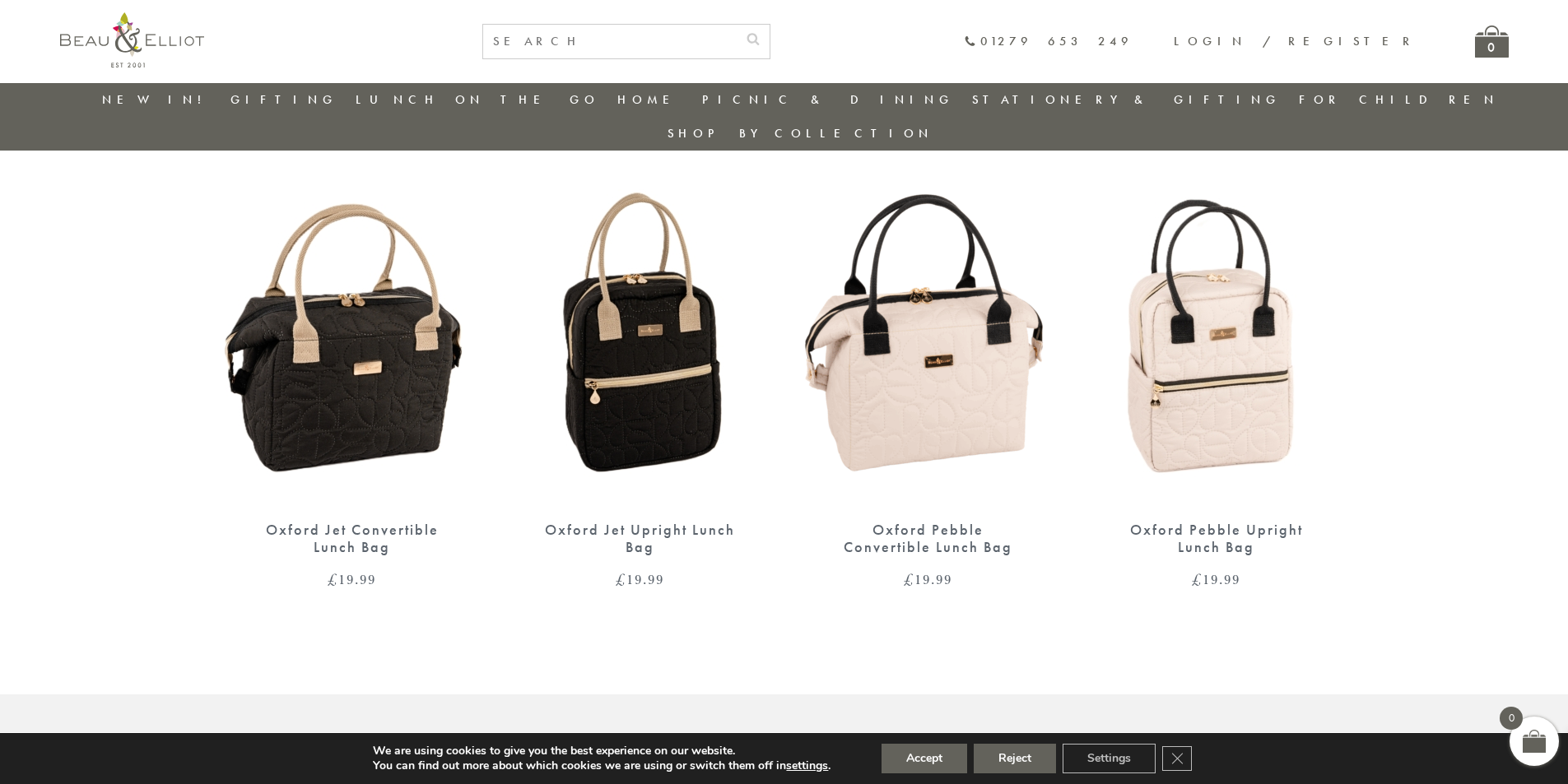
scroll to position [1340, 0]
